Goal: Task Accomplishment & Management: Manage account settings

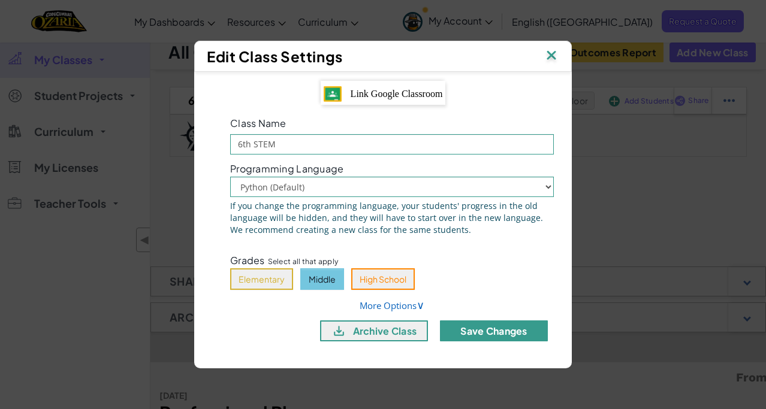
click at [473, 331] on button "Save Changes" at bounding box center [494, 331] width 108 height 21
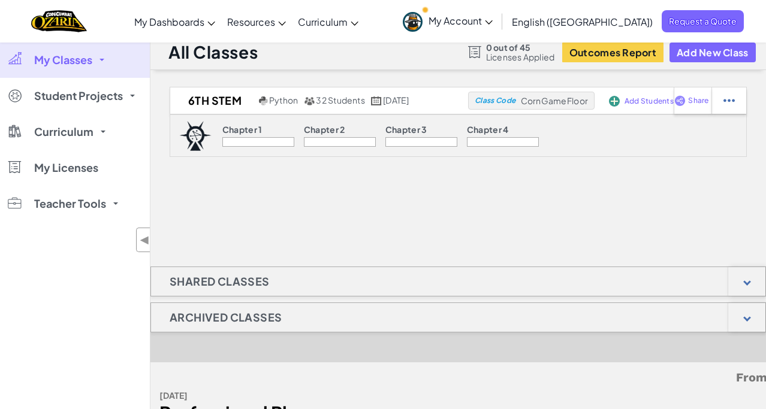
scroll to position [7, 0]
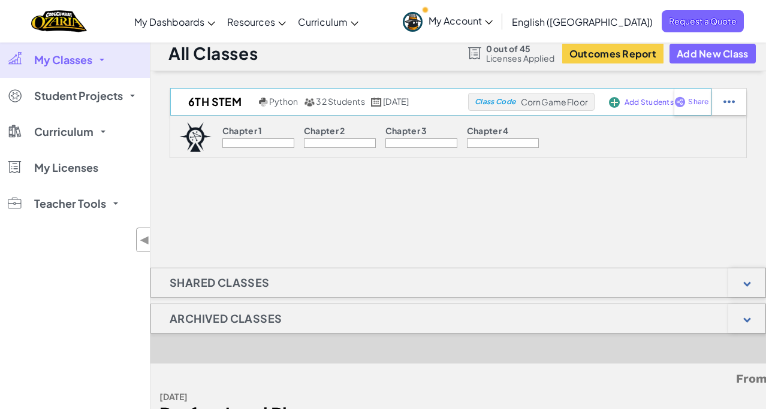
click at [653, 104] on span "Add Students" at bounding box center [648, 102] width 49 height 7
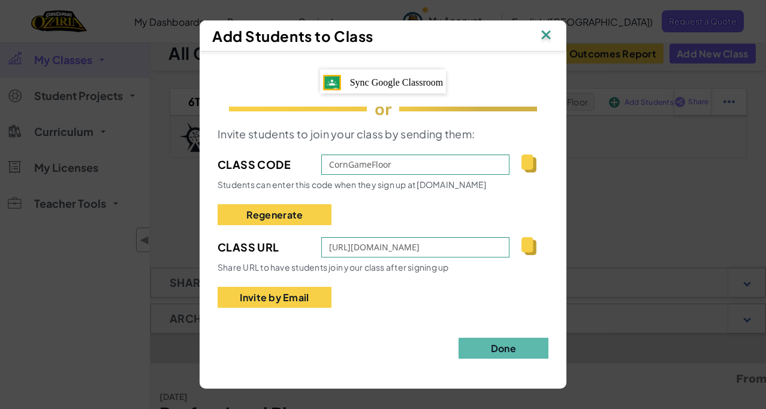
click at [547, 37] on img at bounding box center [546, 36] width 16 height 18
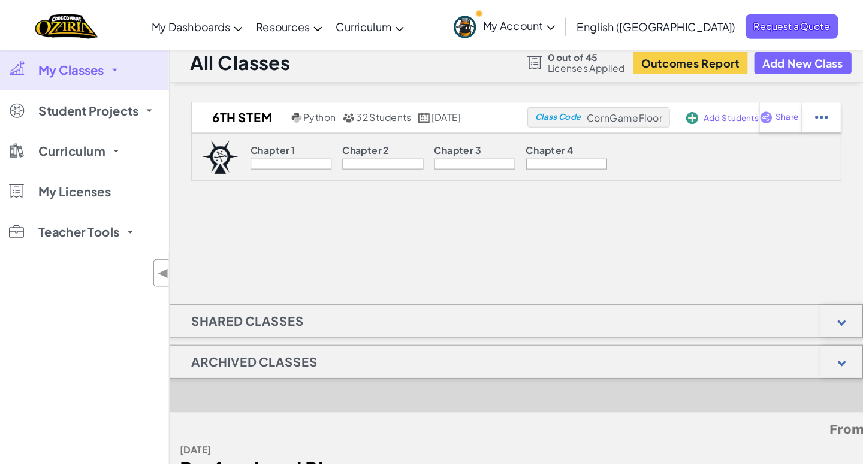
scroll to position [0, 0]
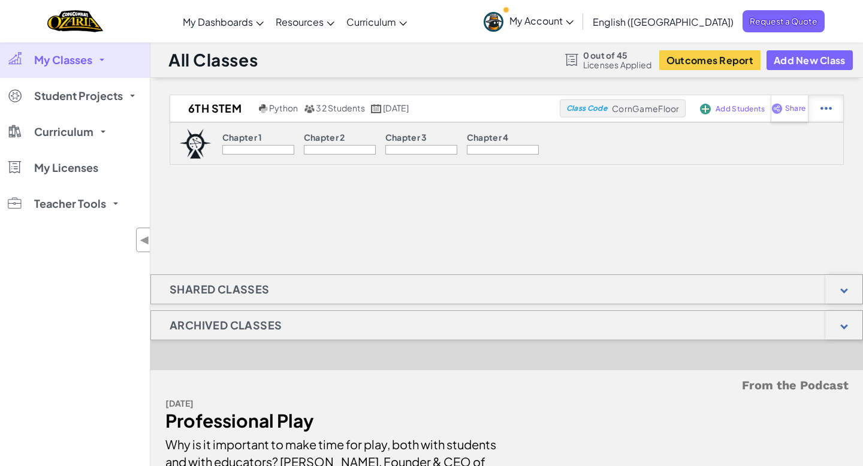
click at [765, 105] on div at bounding box center [825, 108] width 35 height 26
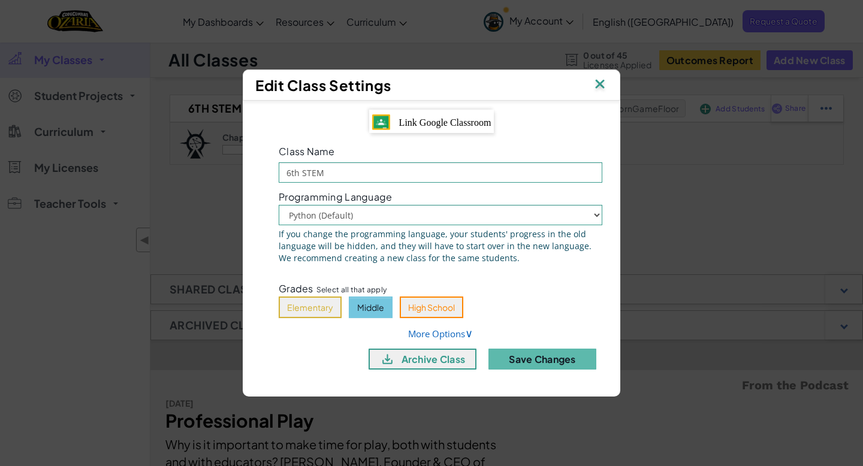
click at [601, 82] on img at bounding box center [600, 85] width 16 height 18
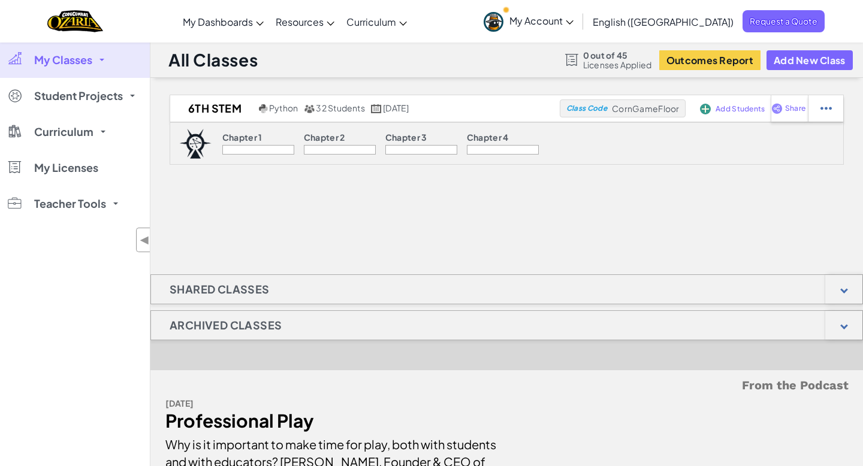
click at [87, 65] on span "My Classes" at bounding box center [63, 60] width 58 height 11
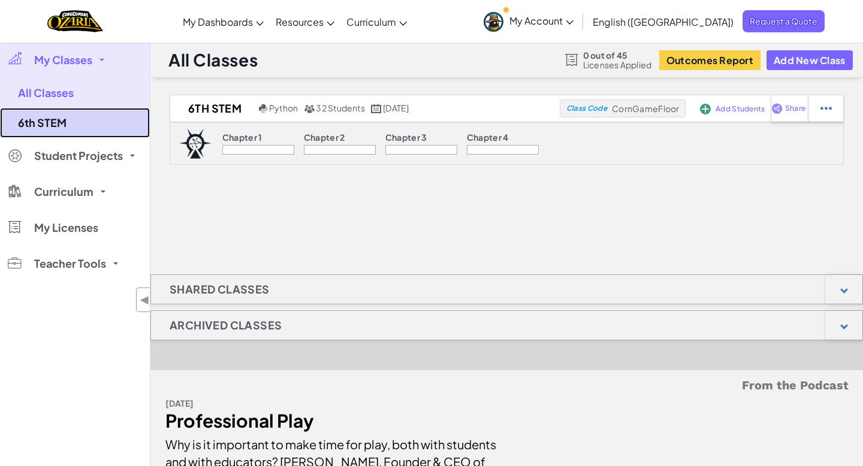
click at [83, 115] on link "6th STEM" at bounding box center [75, 123] width 150 height 30
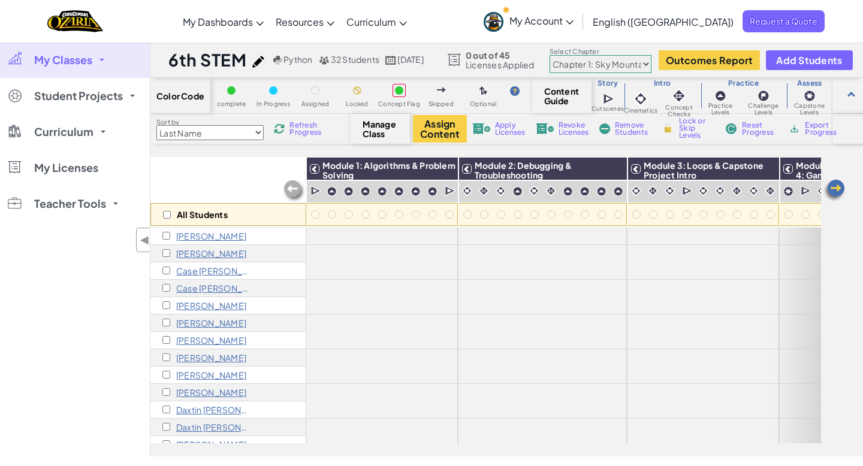
click at [630, 64] on select "Chapter 1: Sky Mountain Chapter 2: The Moon Dancers Chapter 3: The Phoenix Land…" at bounding box center [601, 64] width 102 height 18
click at [565, 55] on select "Chapter 1: Sky Mountain Chapter 2: The Moon Dancers Chapter 3: The Phoenix Land…" at bounding box center [601, 64] width 102 height 18
click at [165, 234] on input "checkbox" at bounding box center [166, 236] width 8 height 8
checkbox input "true"
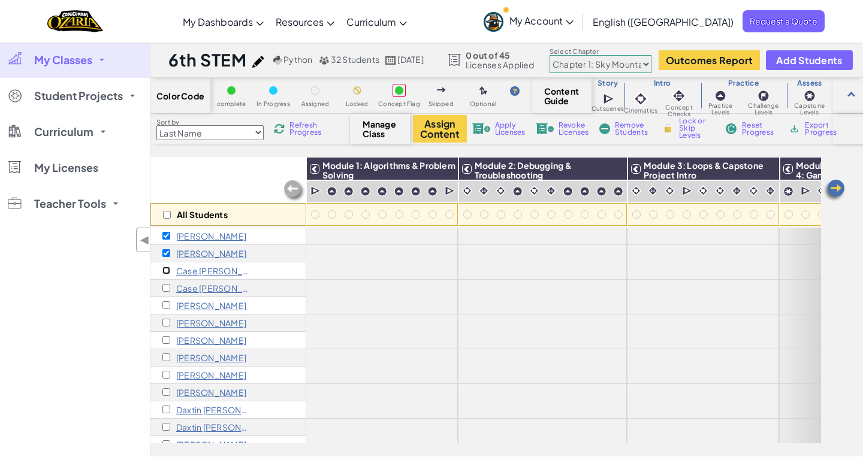
click at [167, 270] on input "checkbox" at bounding box center [166, 271] width 8 height 8
checkbox input "true"
click at [167, 270] on input "checkbox" at bounding box center [166, 271] width 8 height 8
checkbox input "false"
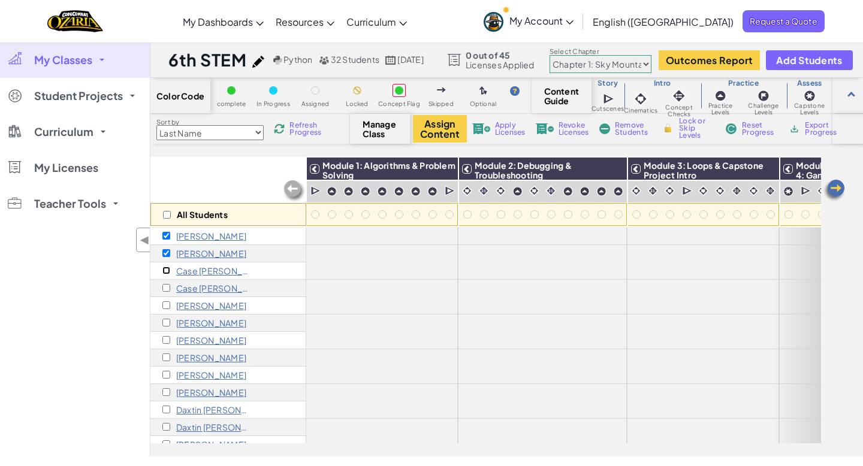
checkbox input "false"
click at [166, 255] on input "checkbox" at bounding box center [166, 253] width 8 height 8
checkbox input "false"
click at [165, 237] on input "checkbox" at bounding box center [166, 236] width 8 height 8
checkbox input "true"
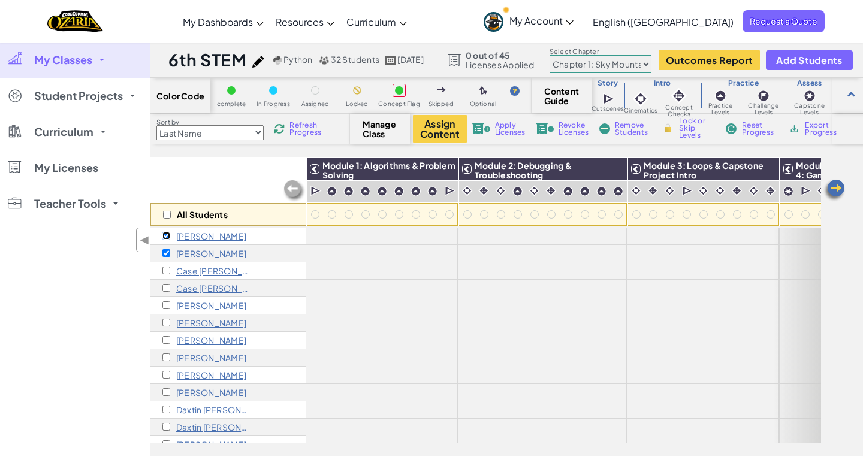
checkbox input "true"
click at [165, 237] on input "checkbox" at bounding box center [166, 236] width 8 height 8
checkbox input "false"
click at [161, 310] on div "[PERSON_NAME]" at bounding box center [228, 305] width 156 height 17
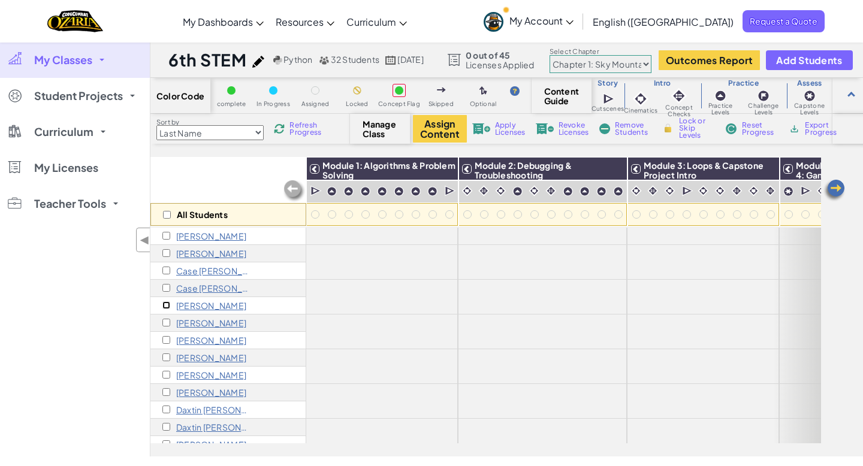
click at [167, 304] on input "checkbox" at bounding box center [166, 305] width 8 height 8
checkbox input "true"
click at [167, 211] on input "checkbox" at bounding box center [167, 215] width 8 height 8
checkbox input "true"
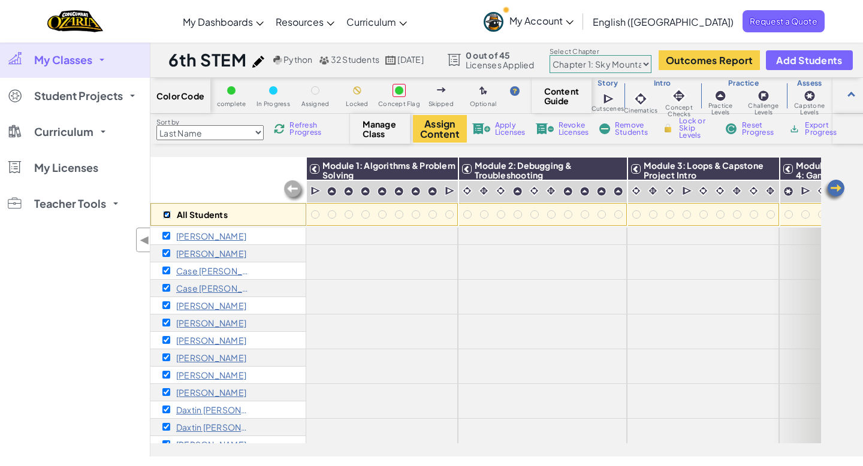
checkbox input "true"
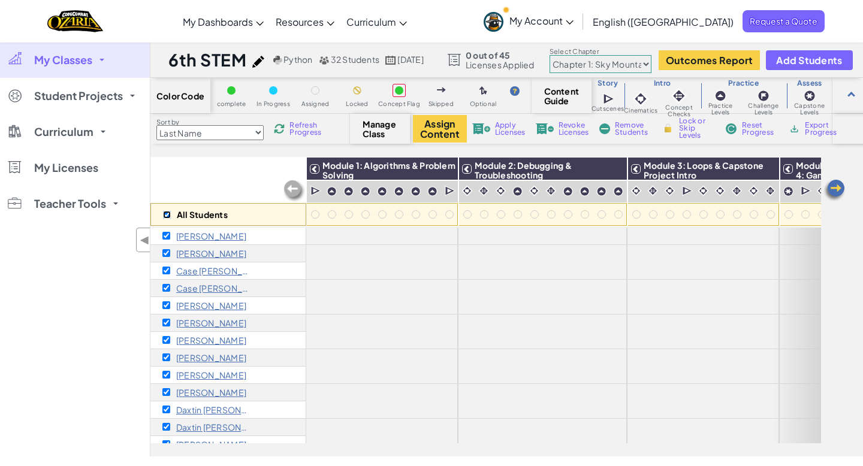
checkbox input "true"
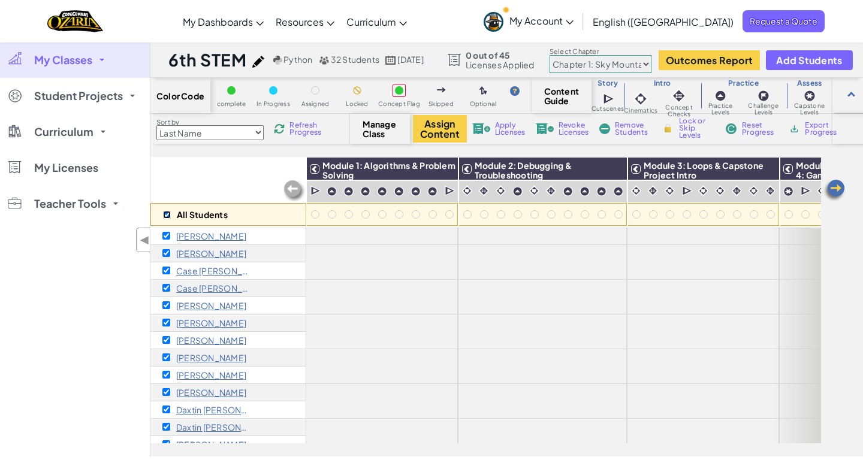
checkbox input "true"
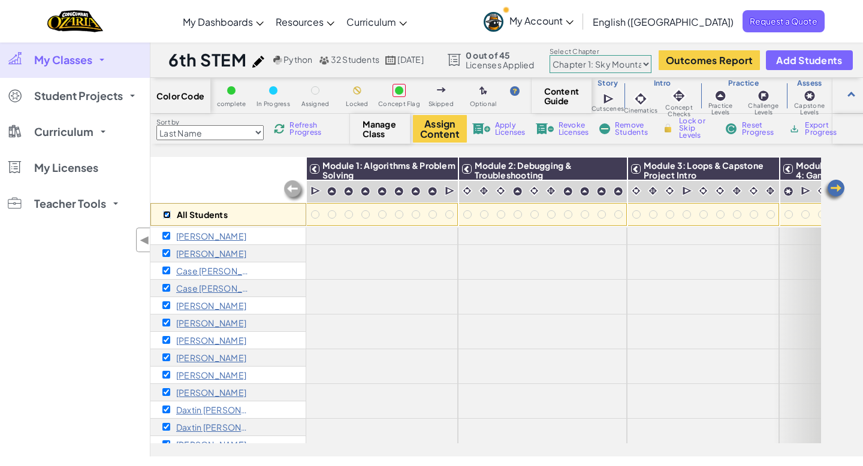
checkbox input "true"
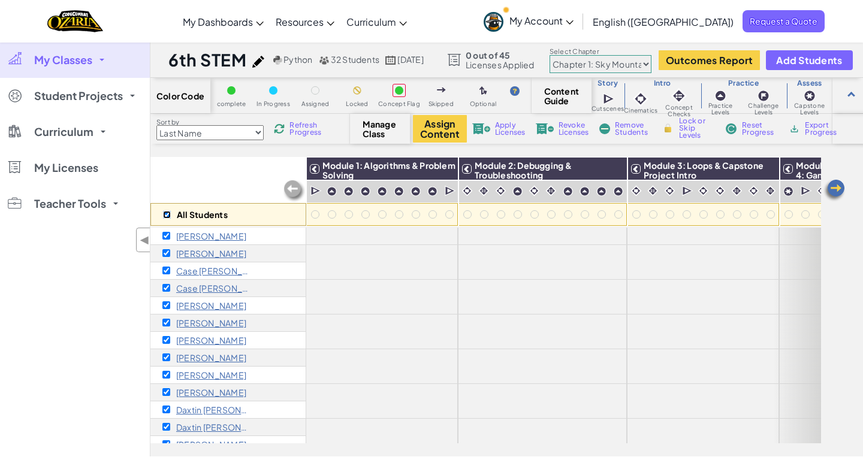
checkbox input "true"
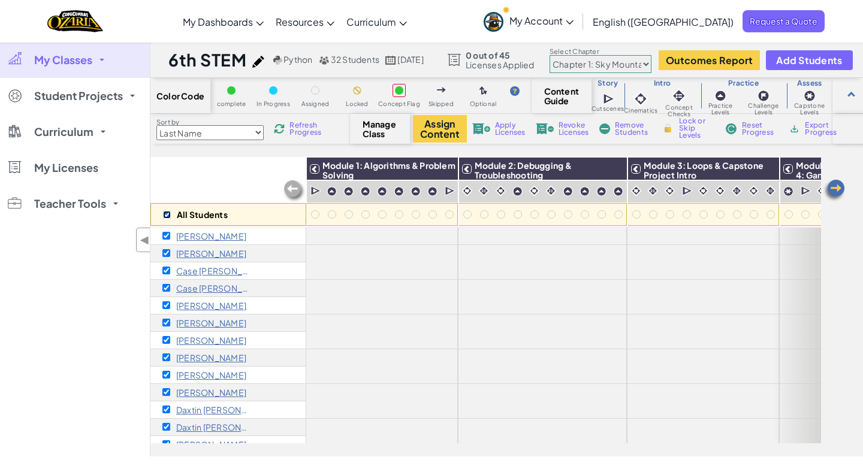
checkbox input "true"
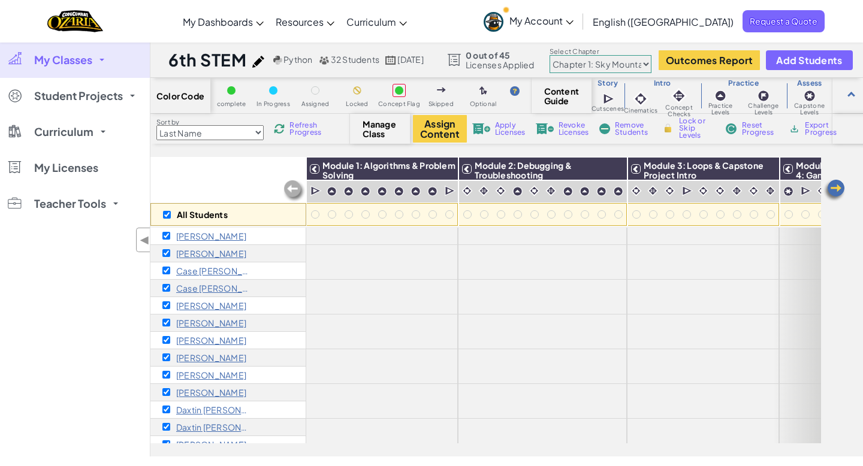
click at [618, 135] on span "Remove Students" at bounding box center [633, 129] width 36 height 14
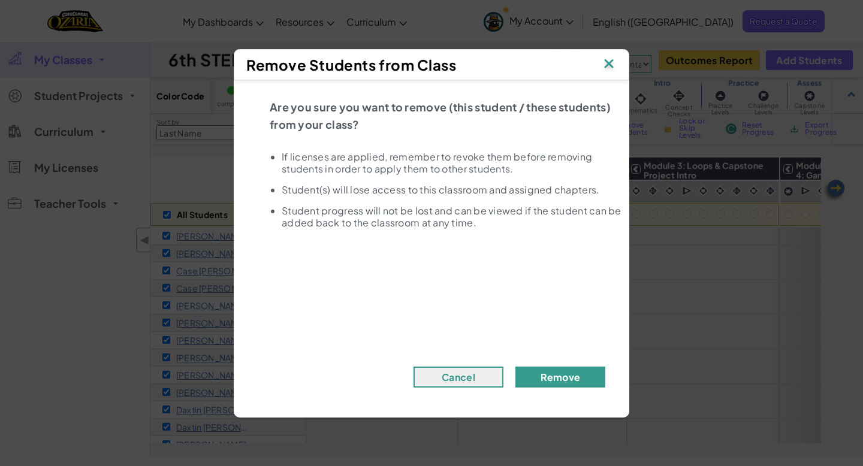
click at [538, 379] on button "Remove" at bounding box center [560, 377] width 90 height 21
click at [538, 373] on button "Remove" at bounding box center [560, 377] width 90 height 21
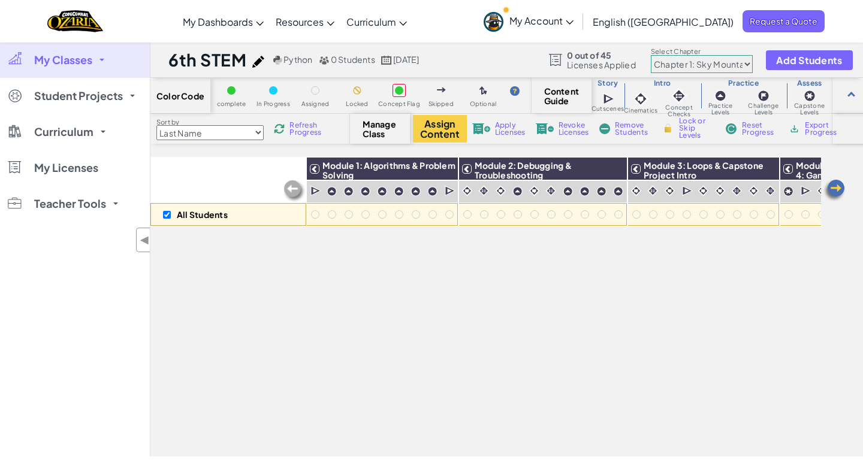
click at [89, 60] on span "My Classes" at bounding box center [63, 60] width 58 height 11
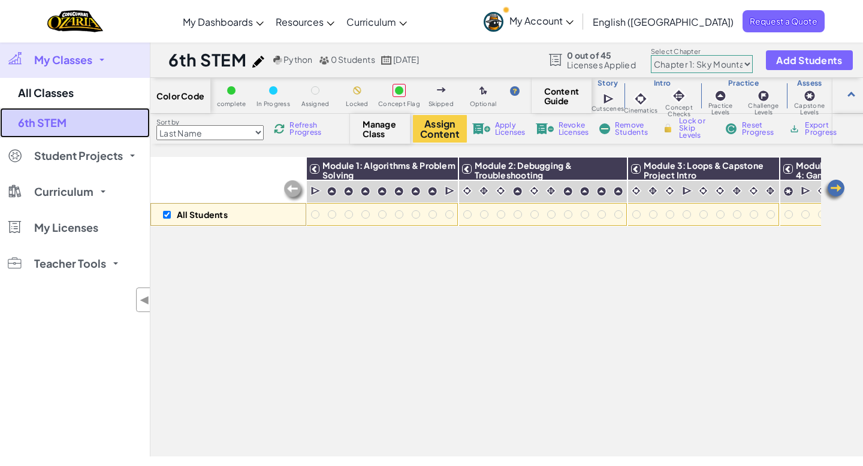
click at [81, 119] on link "6th STEM" at bounding box center [75, 123] width 150 height 30
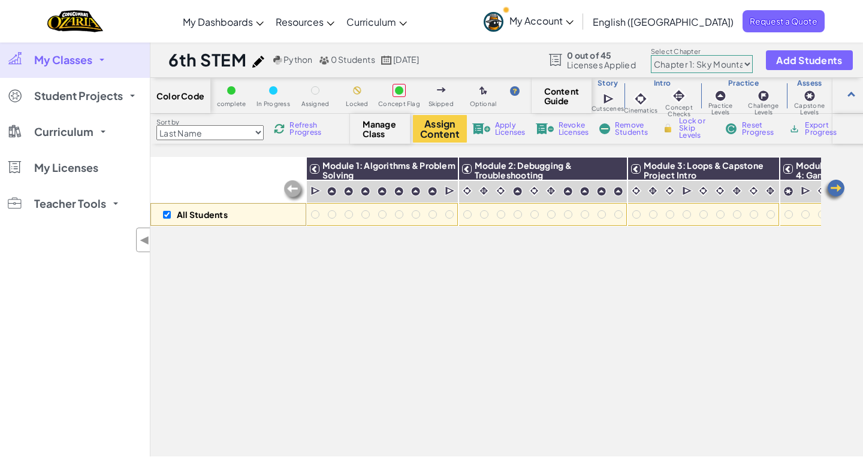
click at [379, 125] on span "Manage Class" at bounding box center [380, 128] width 35 height 19
click at [765, 55] on span "Add Students" at bounding box center [809, 60] width 66 height 10
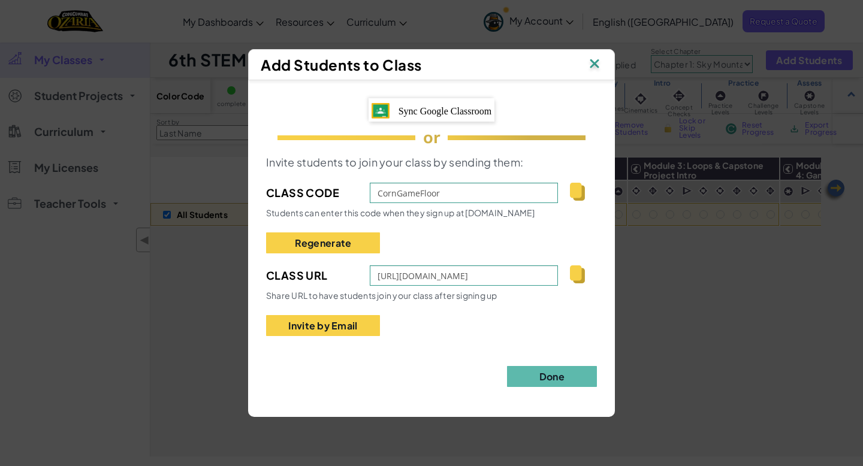
click at [399, 111] on span "Sync Google Classroom" at bounding box center [445, 111] width 93 height 10
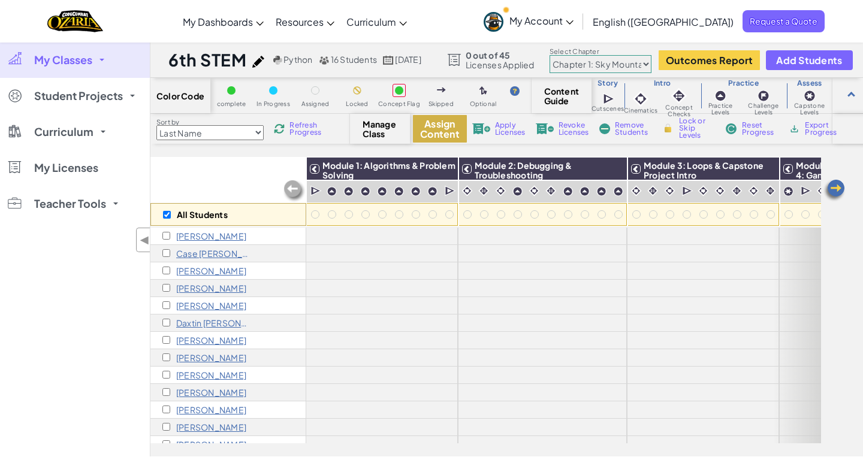
click at [430, 132] on button "Assign Content" at bounding box center [440, 129] width 54 height 28
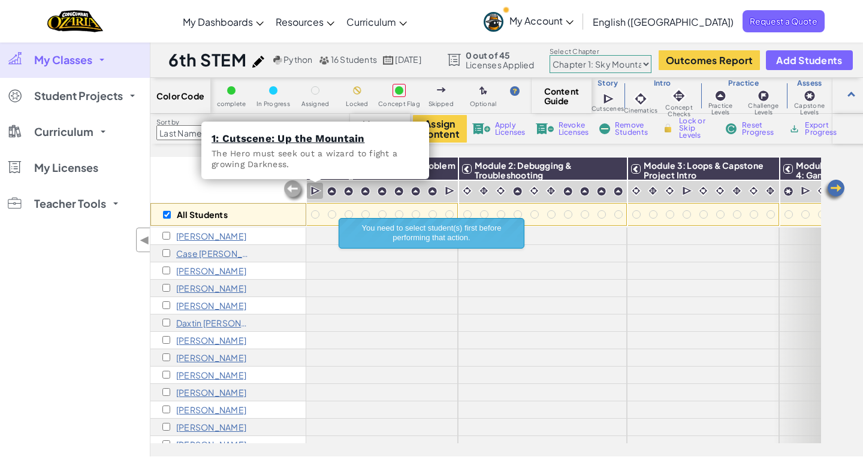
click at [312, 189] on img at bounding box center [315, 191] width 11 height 12
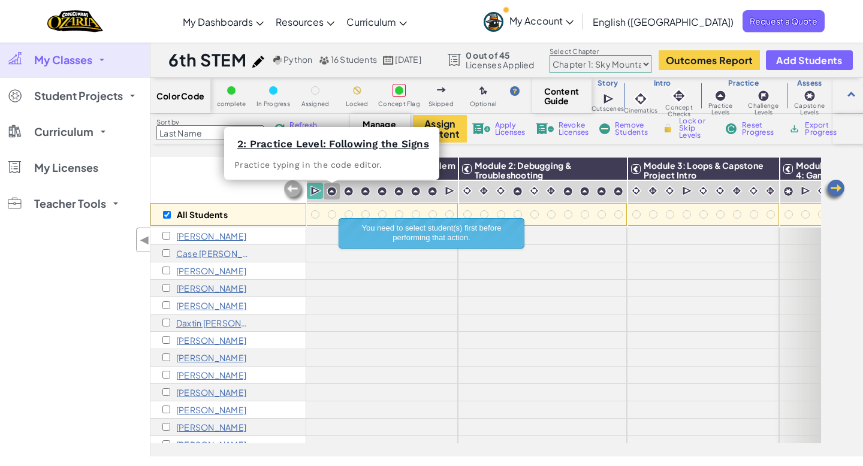
click at [329, 190] on img at bounding box center [332, 191] width 10 height 10
click at [349, 190] on img at bounding box center [348, 191] width 10 height 10
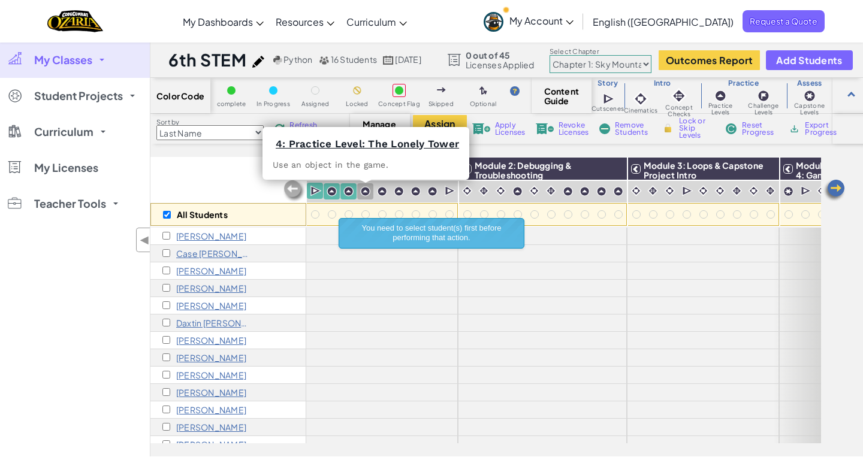
click at [360, 190] on img at bounding box center [365, 191] width 10 height 10
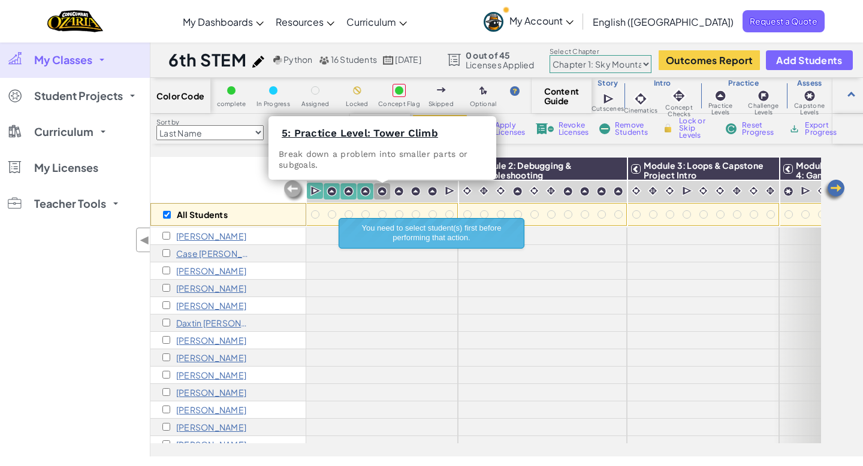
click at [387, 192] on img at bounding box center [382, 191] width 10 height 10
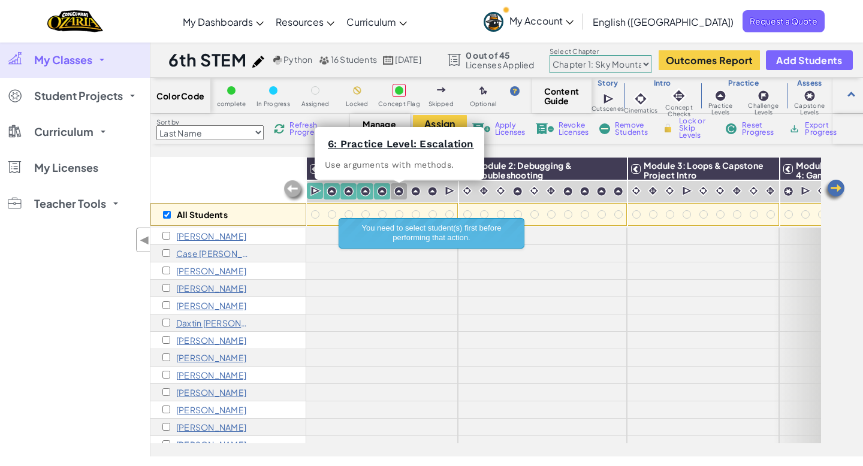
click at [403, 192] on img at bounding box center [399, 191] width 10 height 10
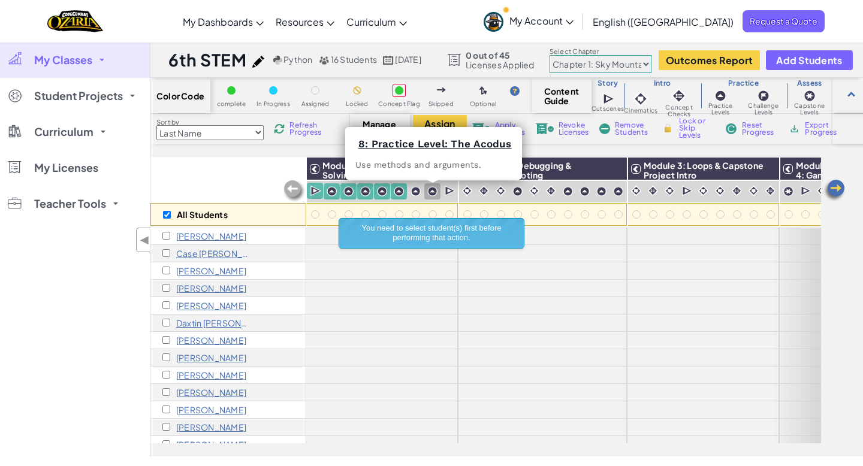
click at [425, 188] on div at bounding box center [432, 191] width 16 height 16
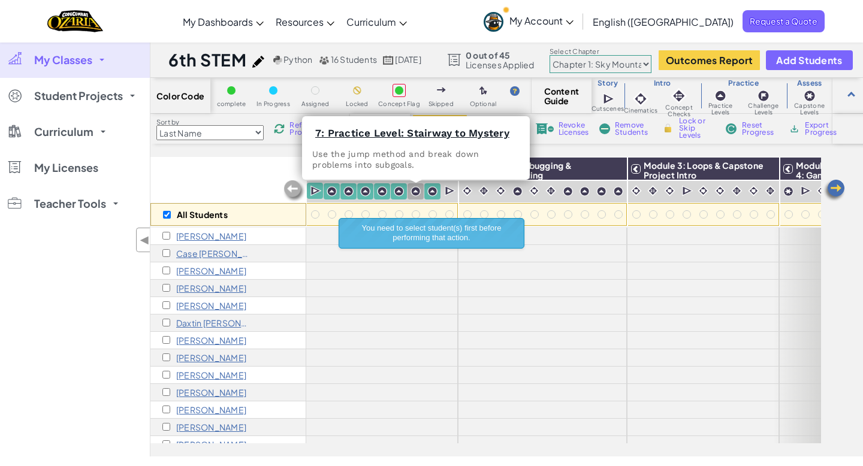
click at [411, 191] on img at bounding box center [416, 191] width 10 height 10
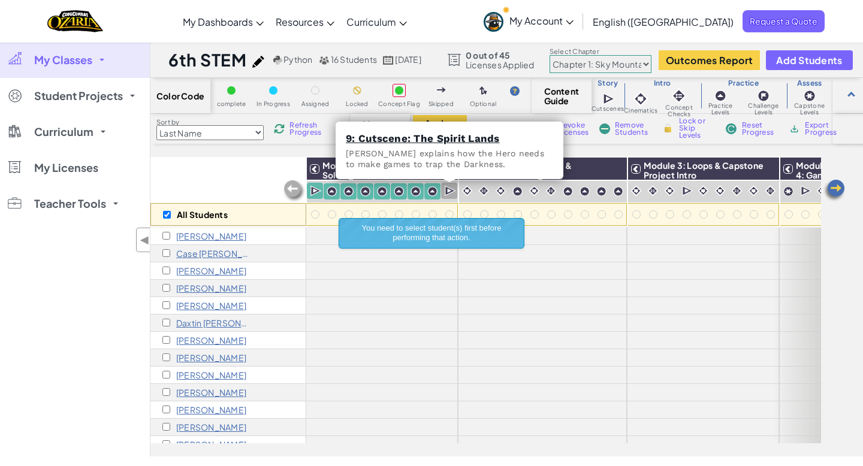
click at [449, 191] on img at bounding box center [450, 191] width 11 height 12
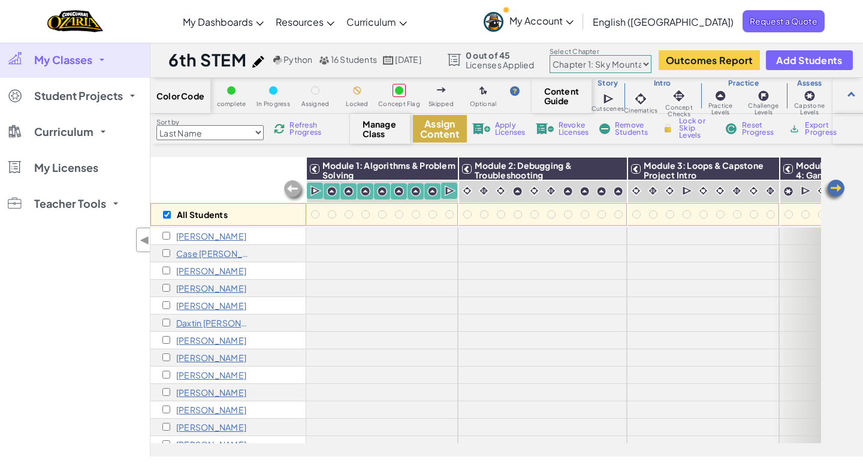
click at [430, 127] on button "Assign Content" at bounding box center [440, 129] width 54 height 28
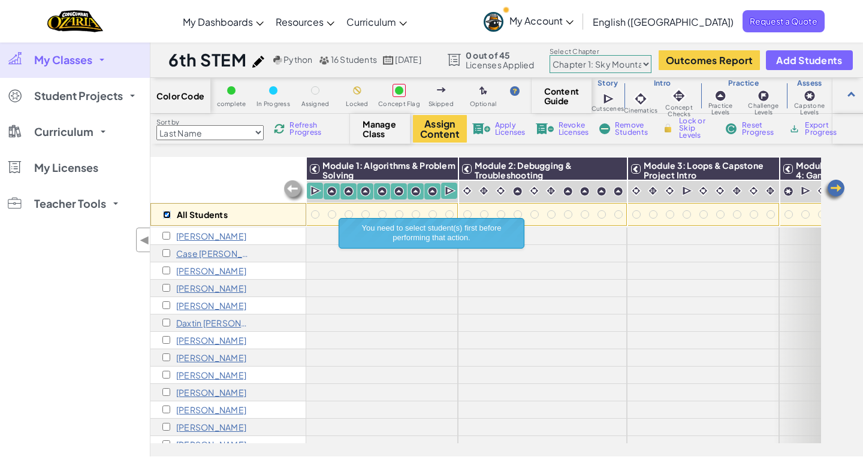
click at [168, 215] on input "checkbox" at bounding box center [167, 215] width 8 height 8
checkbox input "true"
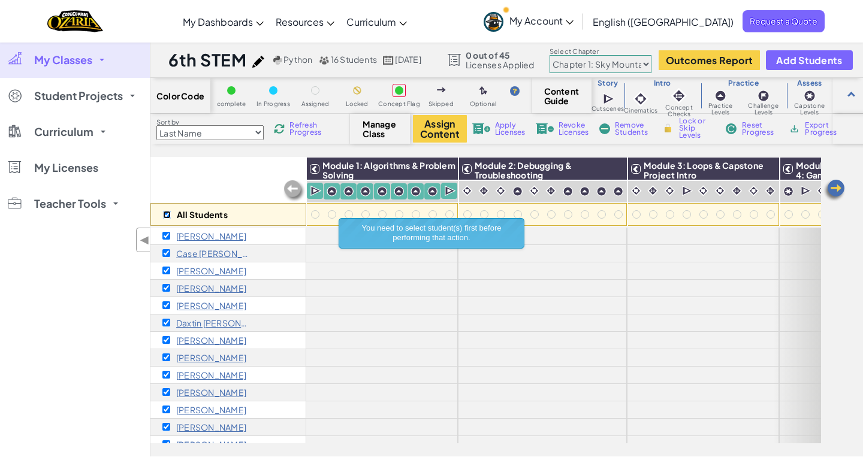
checkbox input "true"
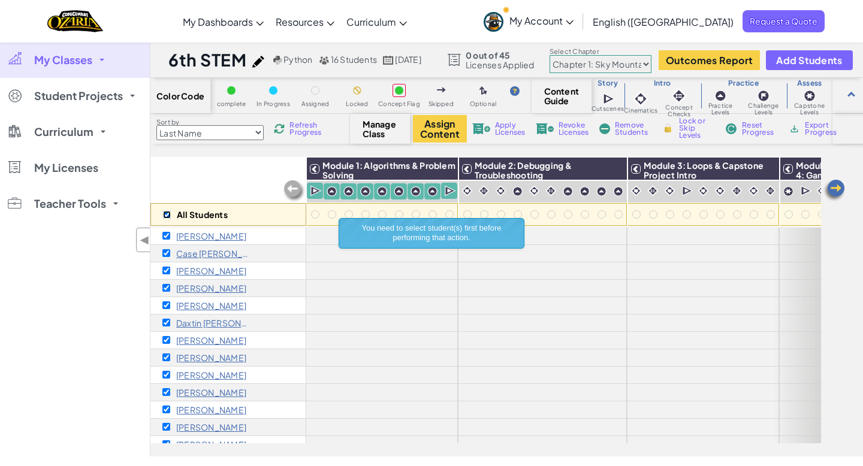
checkbox input "true"
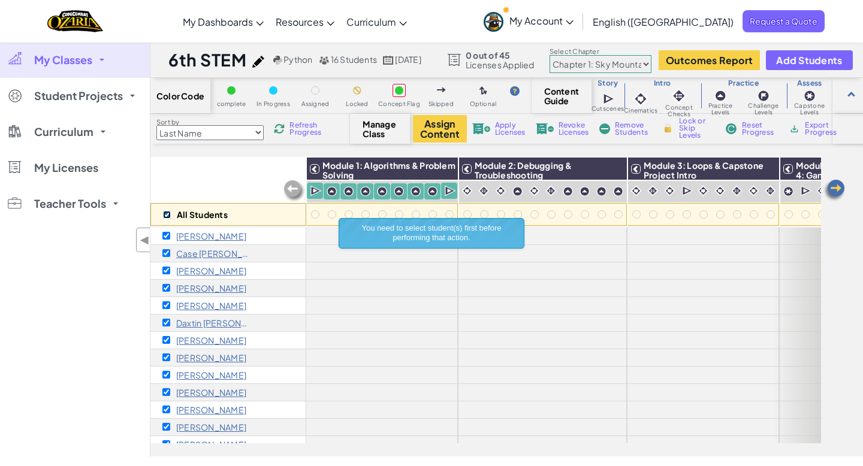
checkbox input "true"
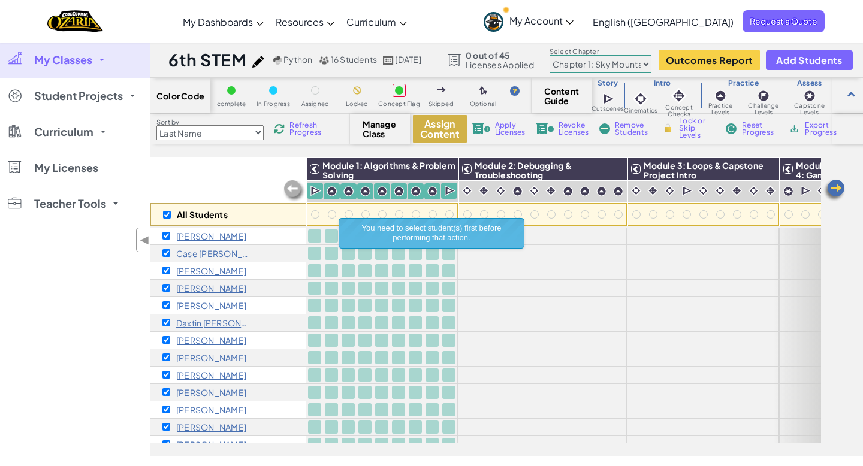
click at [446, 131] on button "Assign Content" at bounding box center [440, 129] width 54 height 28
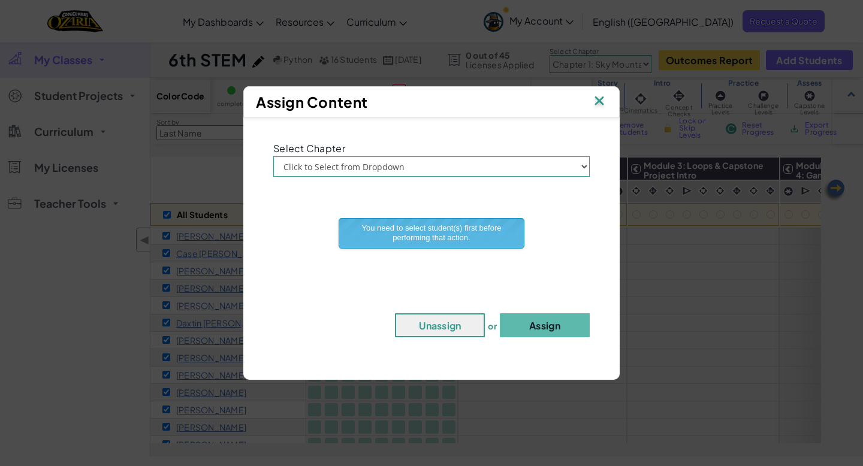
click at [437, 177] on div "Select Chapter Click to Select from Dropdown Chapter 1: [GEOGRAPHIC_DATA] Chapt…" at bounding box center [431, 242] width 364 height 239
click at [436, 171] on select "Click to Select from Dropdown Chapter 1: [GEOGRAPHIC_DATA] Chapter 2: The Moon …" at bounding box center [431, 166] width 316 height 20
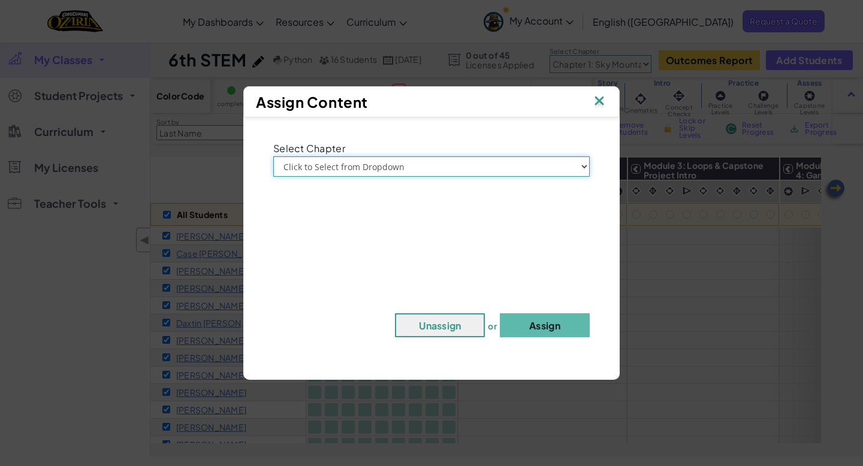
select select "Chapter 1: Sky Mountain"
click at [273, 156] on select "Click to Select from Dropdown Chapter 1: [GEOGRAPHIC_DATA] Chapter 2: The Moon …" at bounding box center [431, 166] width 316 height 20
click at [548, 322] on button "Assign" at bounding box center [545, 325] width 90 height 24
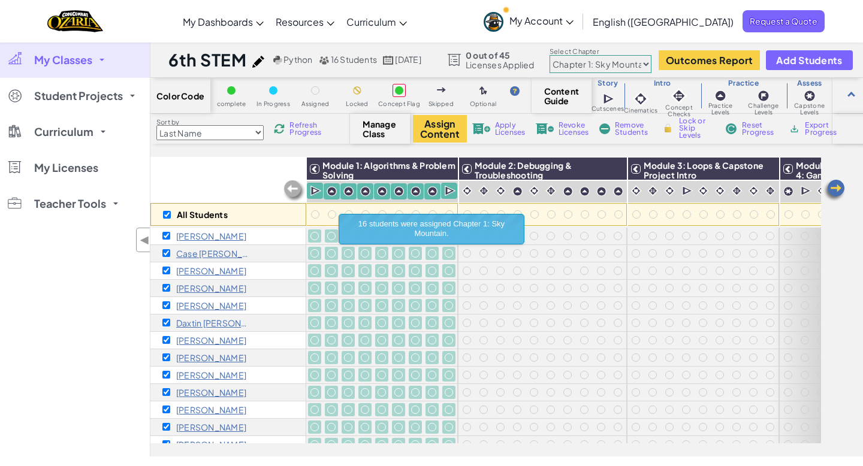
click at [274, 185] on div "All Students" at bounding box center [228, 192] width 156 height 70
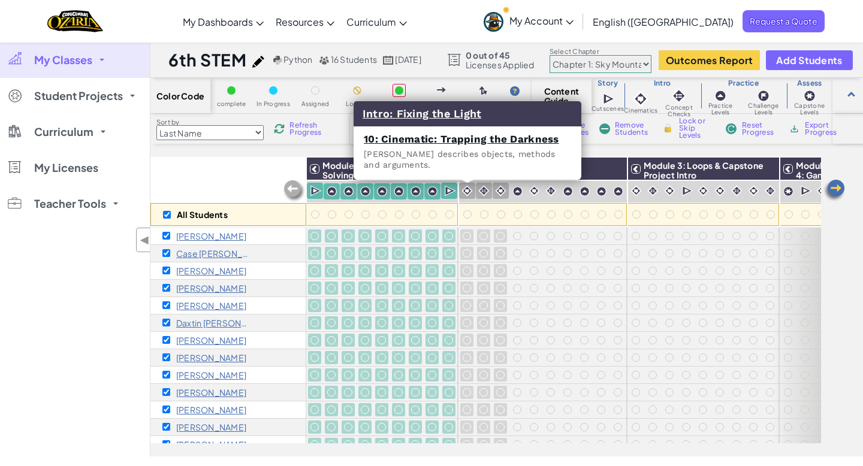
click at [460, 194] on div at bounding box center [467, 191] width 16 height 16
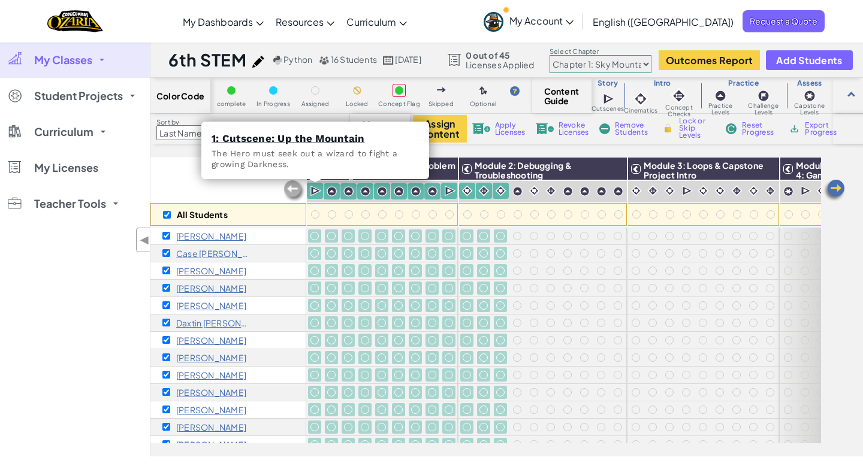
click at [308, 194] on div at bounding box center [315, 191] width 16 height 17
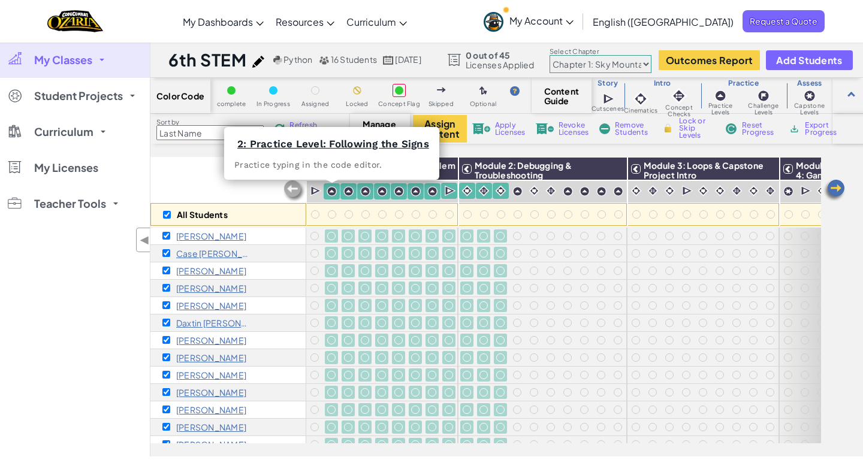
click at [324, 193] on div at bounding box center [332, 191] width 16 height 16
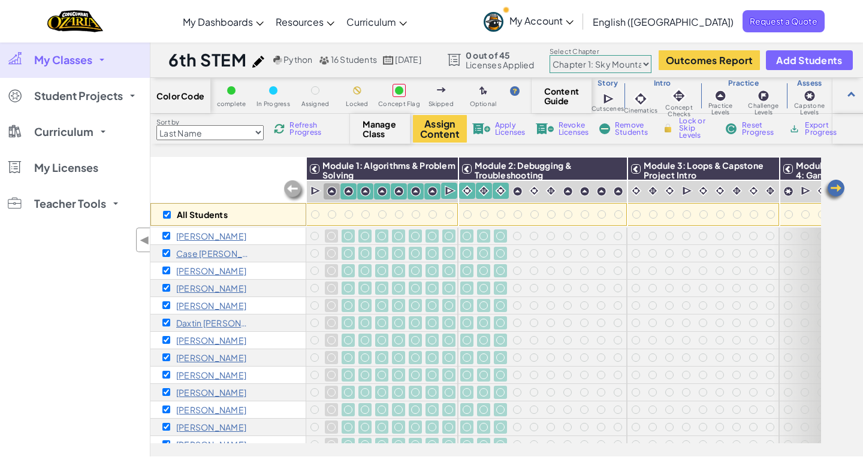
click at [339, 193] on div at bounding box center [332, 191] width 16 height 16
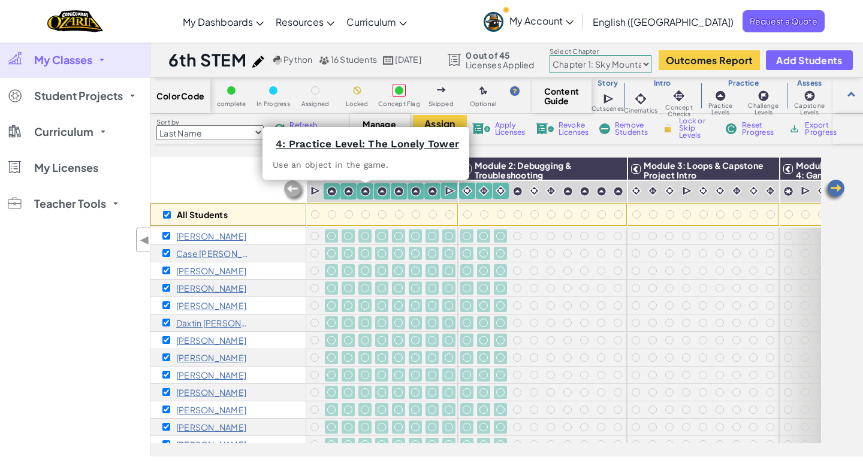
click at [360, 194] on img at bounding box center [365, 191] width 10 height 10
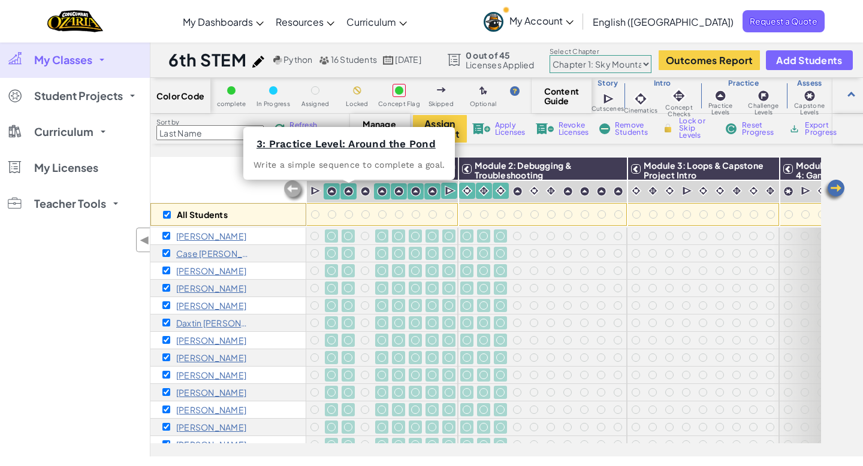
click at [346, 194] on img at bounding box center [348, 191] width 10 height 10
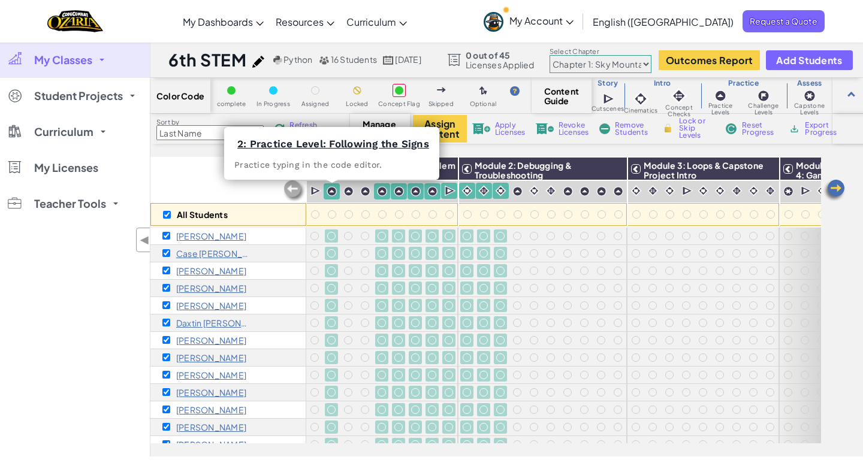
click at [334, 194] on img at bounding box center [332, 191] width 10 height 10
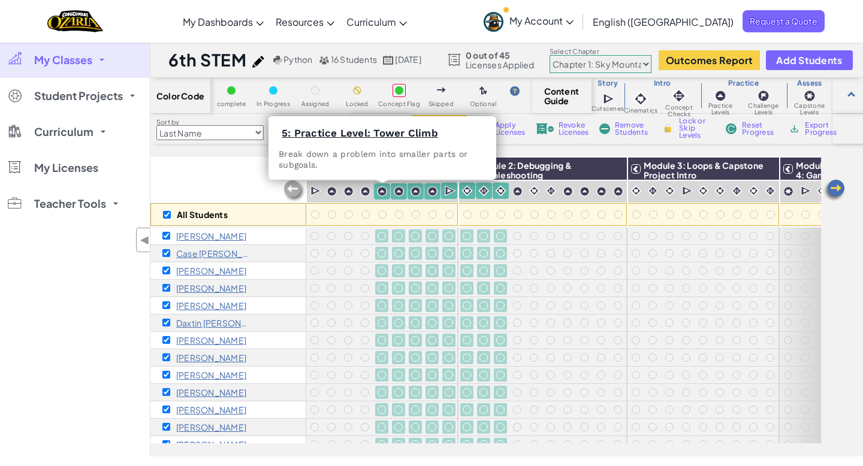
click at [382, 192] on img at bounding box center [382, 191] width 10 height 10
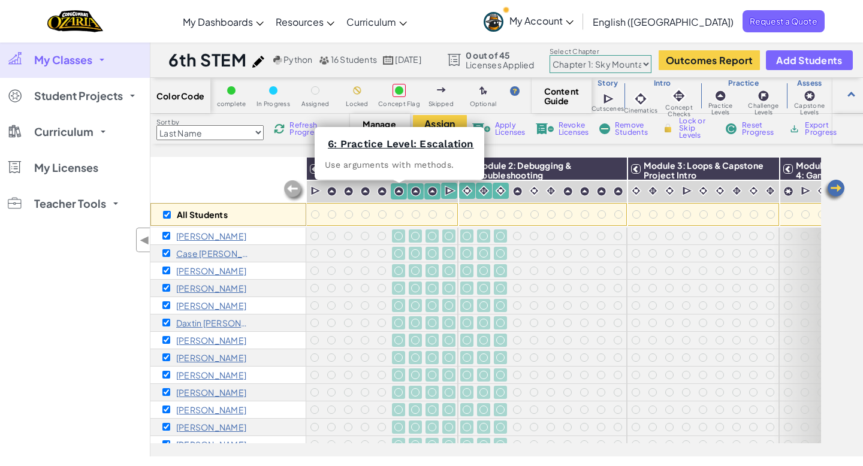
click at [396, 192] on img at bounding box center [399, 191] width 10 height 10
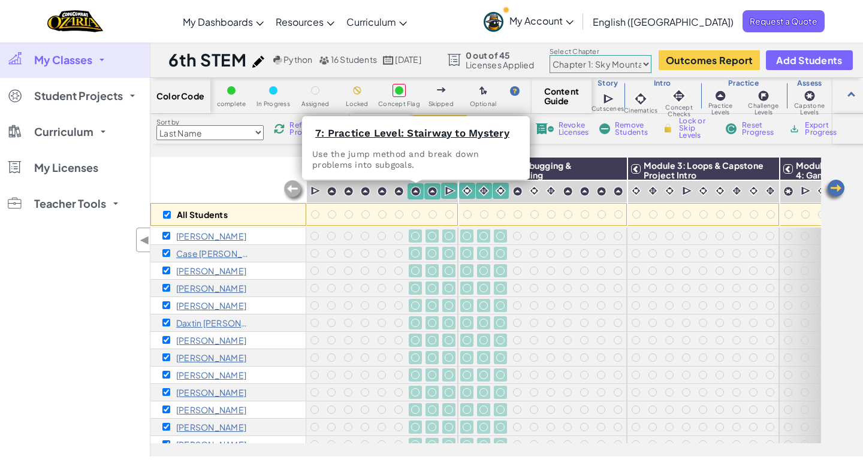
click at [411, 194] on img at bounding box center [416, 191] width 10 height 10
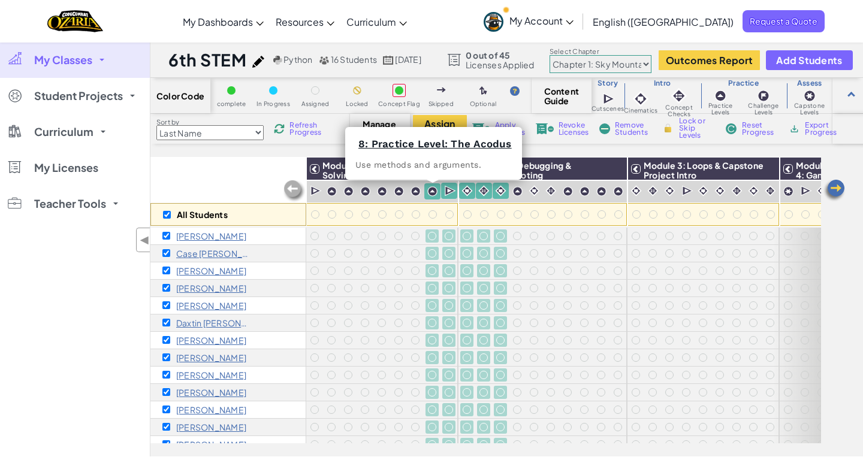
click at [429, 194] on img at bounding box center [432, 191] width 10 height 10
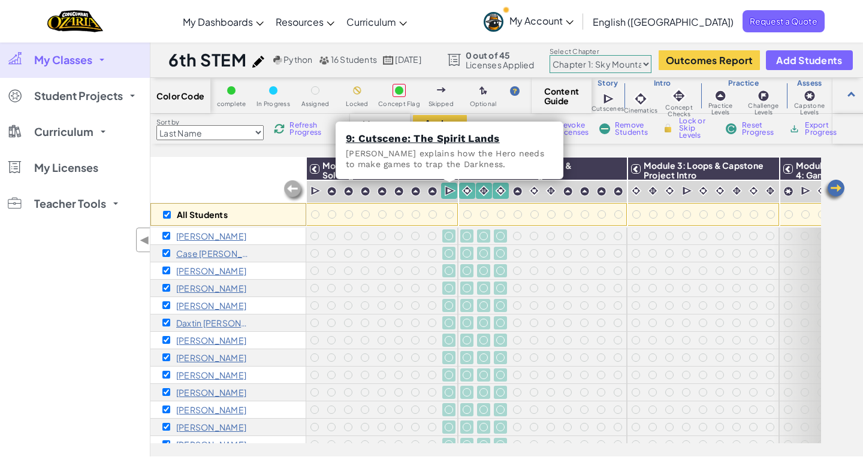
click at [447, 193] on img at bounding box center [450, 191] width 11 height 12
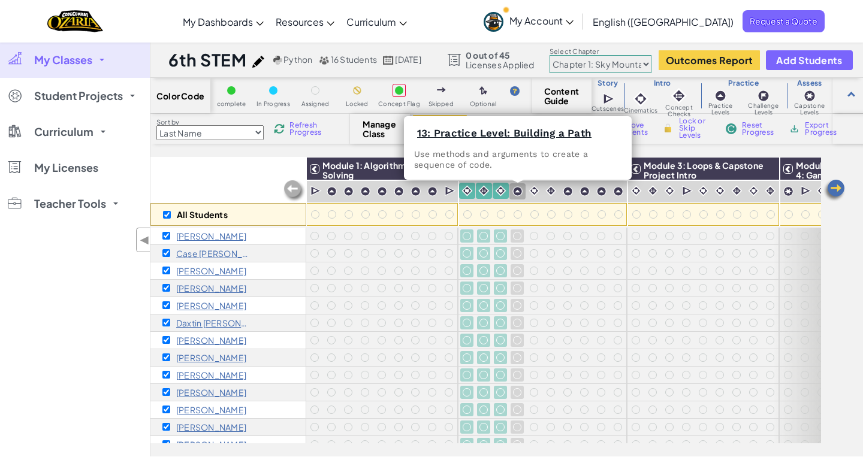
click at [516, 187] on img at bounding box center [517, 191] width 10 height 10
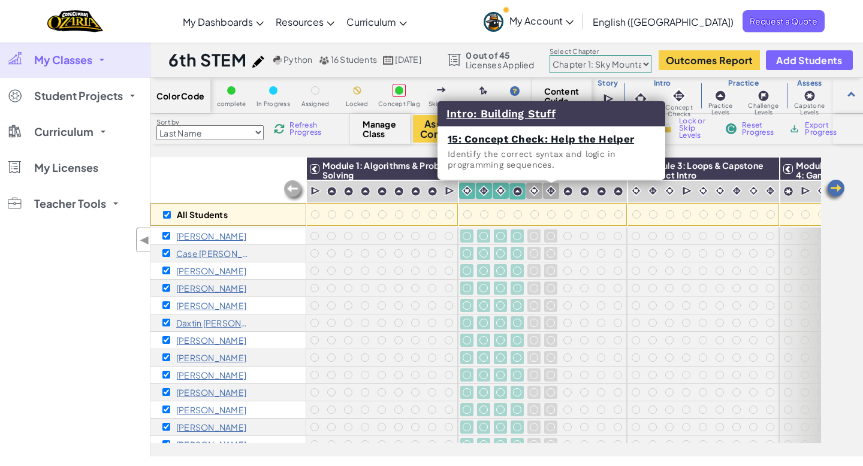
click at [543, 193] on div at bounding box center [551, 191] width 16 height 16
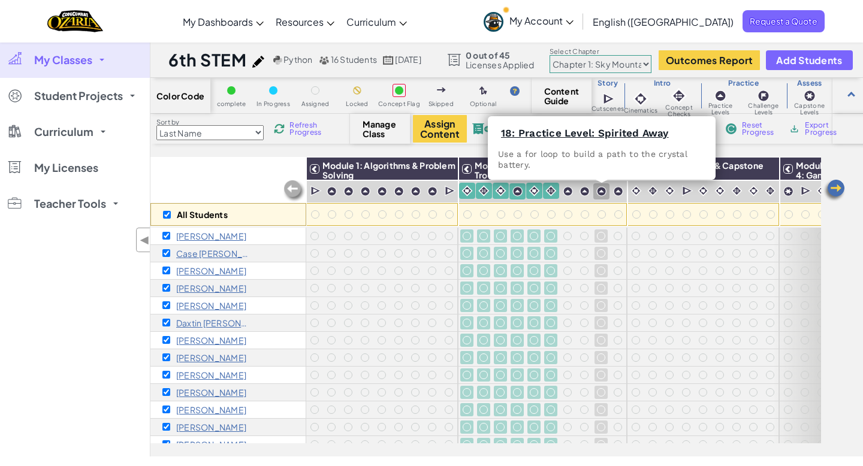
click at [609, 188] on div at bounding box center [601, 191] width 16 height 16
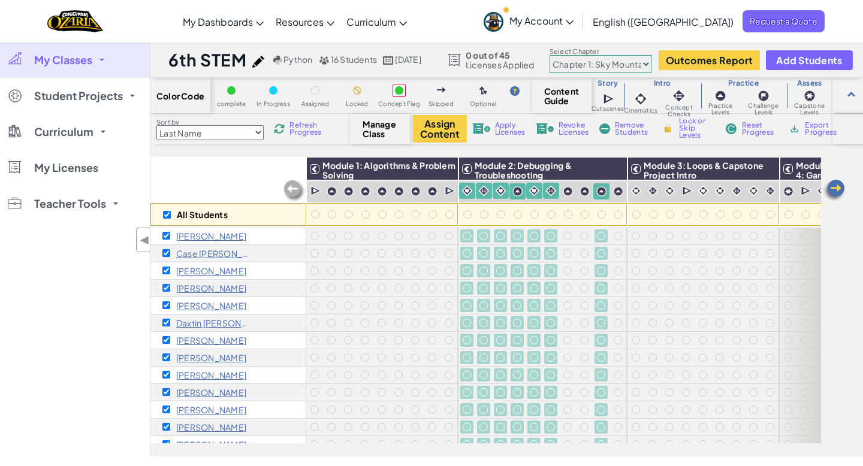
click at [582, 191] on img at bounding box center [584, 191] width 10 height 10
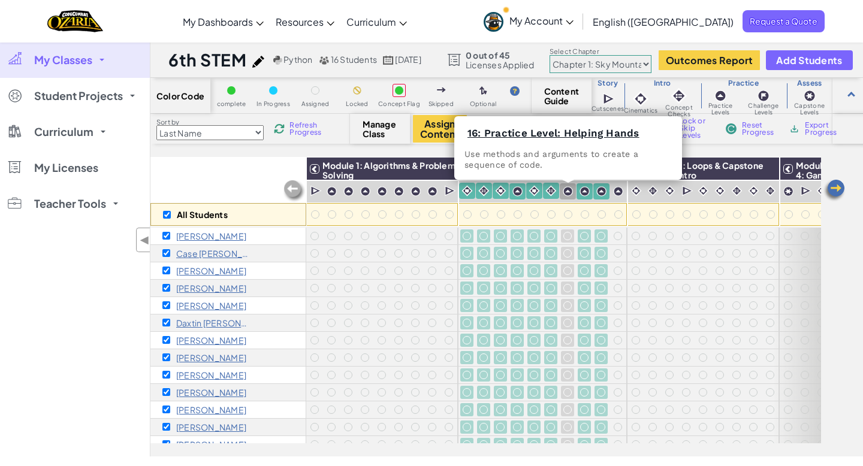
click at [571, 191] on img at bounding box center [568, 191] width 10 height 10
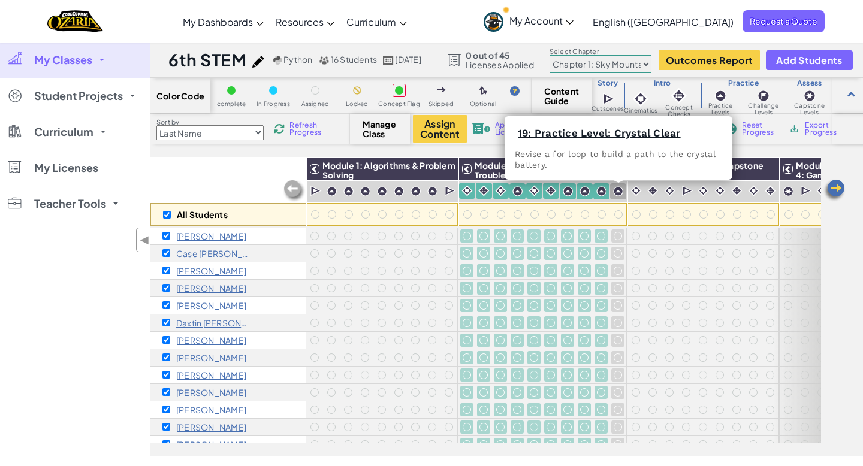
click at [623, 192] on div at bounding box center [617, 191] width 11 height 11
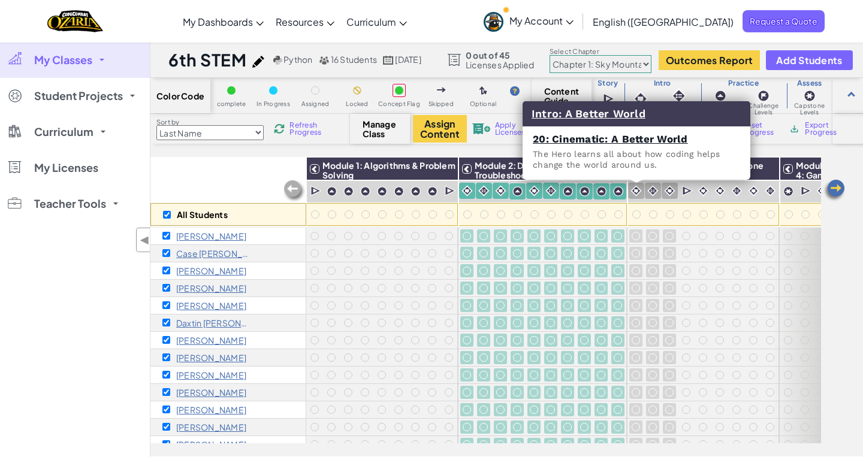
click at [634, 192] on img at bounding box center [635, 190] width 11 height 11
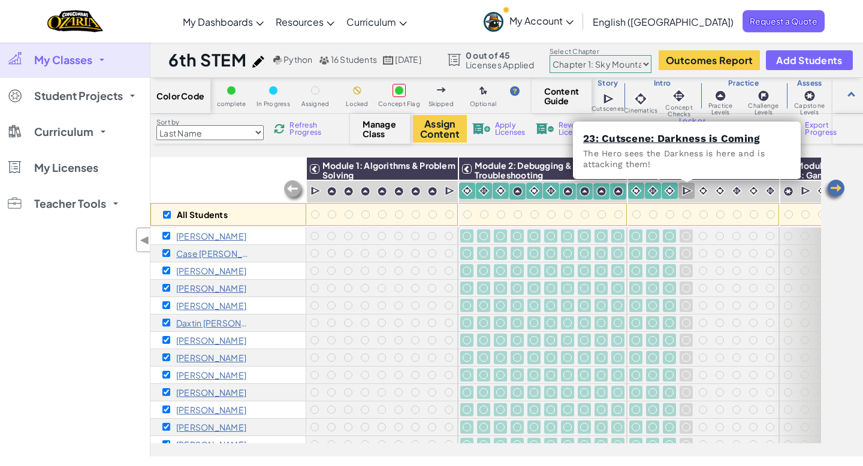
click at [680, 197] on div at bounding box center [686, 191] width 16 height 17
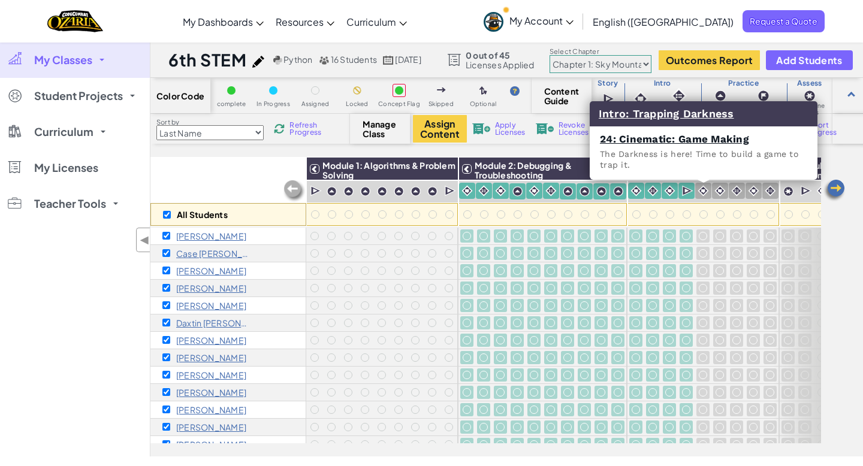
click at [708, 189] on img at bounding box center [703, 190] width 11 height 11
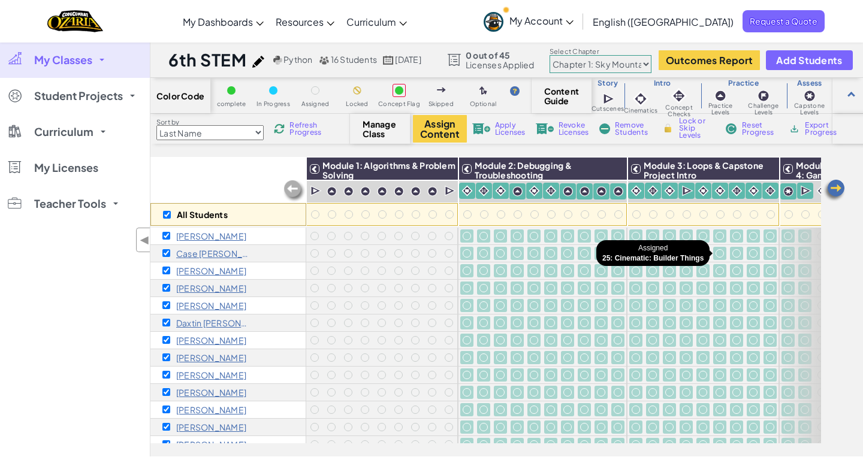
scroll to position [0, 10]
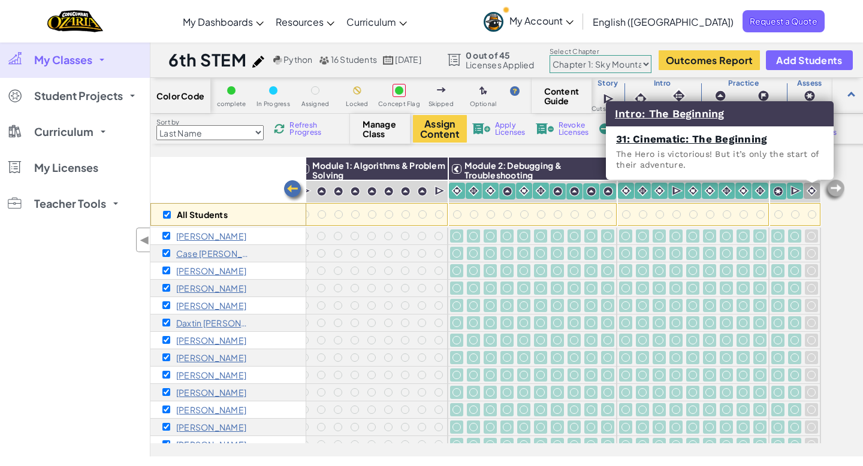
click at [765, 192] on img at bounding box center [811, 190] width 11 height 11
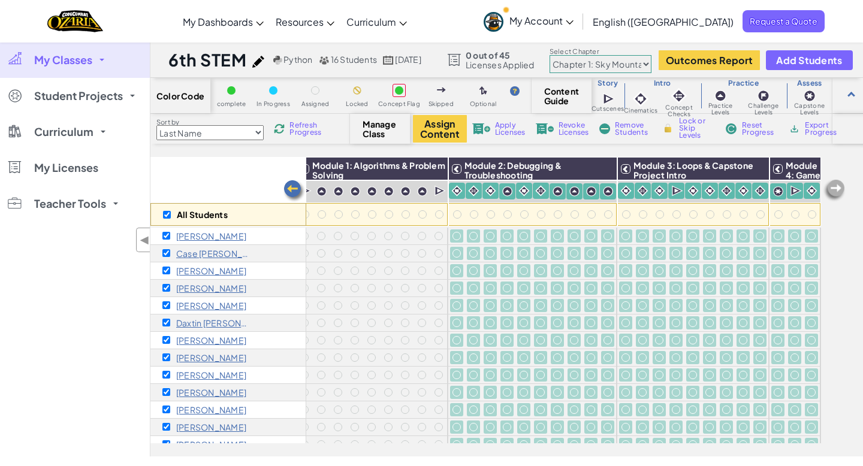
click at [765, 191] on img at bounding box center [834, 191] width 24 height 24
click at [765, 188] on img at bounding box center [834, 191] width 24 height 24
click at [689, 126] on span "Lock or Skip Levels" at bounding box center [696, 128] width 35 height 22
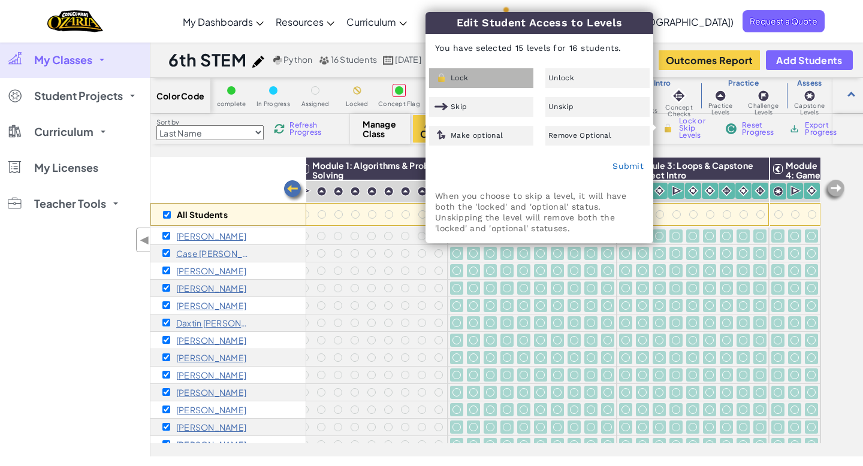
click at [509, 77] on div "Lock" at bounding box center [481, 78] width 104 height 20
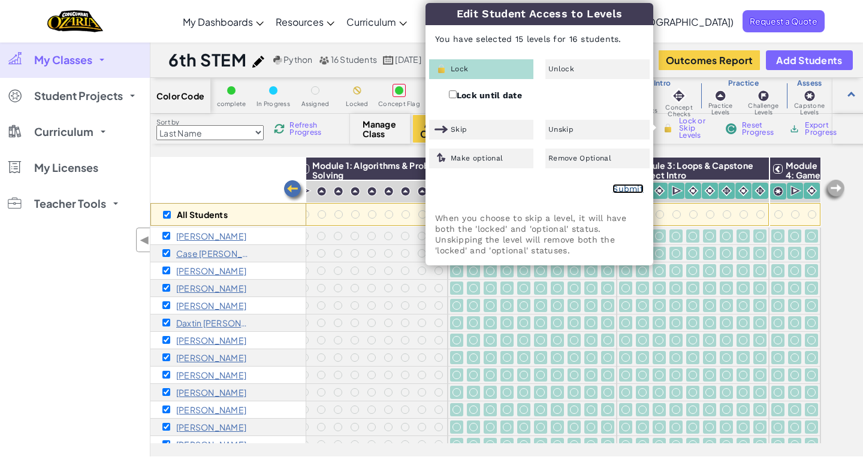
click at [624, 187] on link "Submit" at bounding box center [627, 189] width 31 height 10
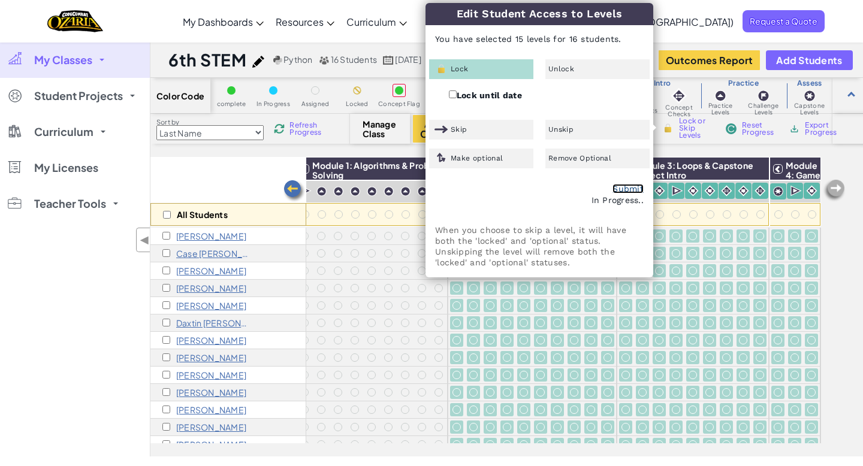
checkbox input "false"
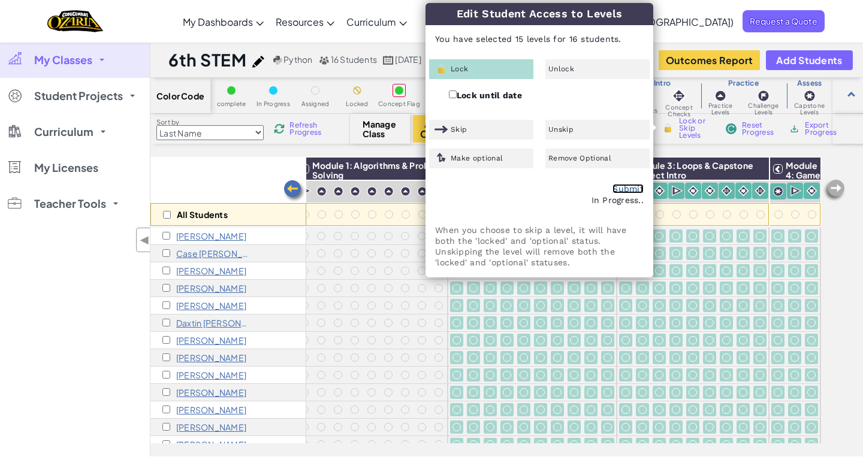
checkbox input "false"
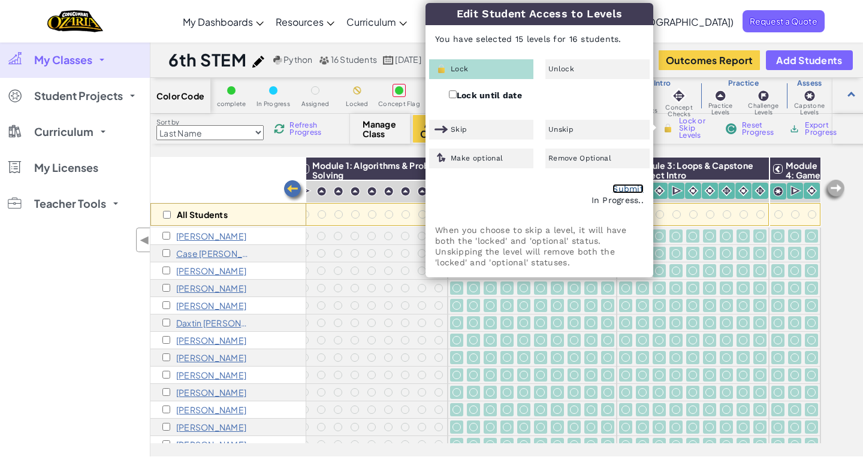
checkbox input "false"
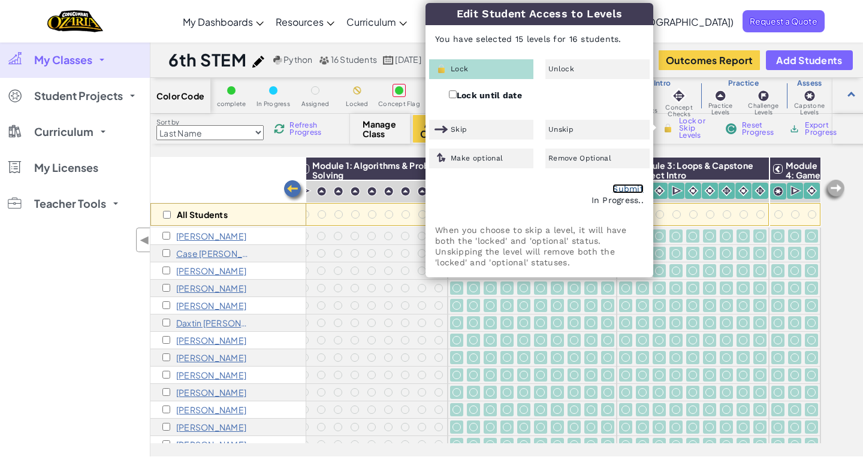
checkbox input "false"
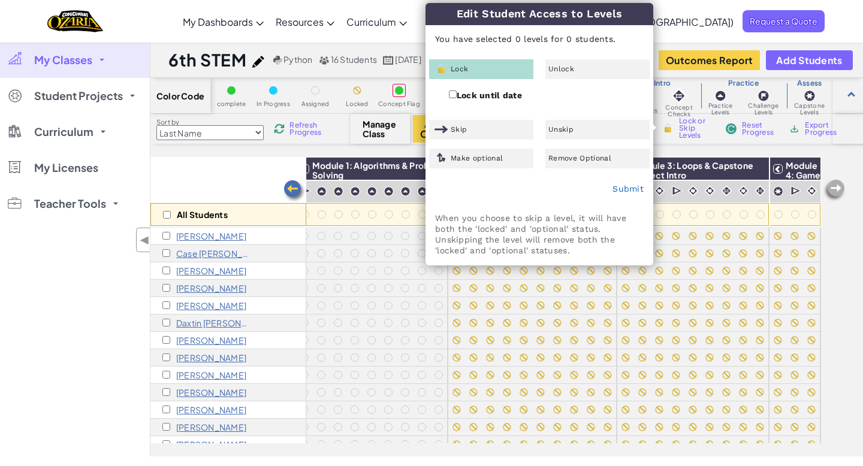
click at [765, 185] on img at bounding box center [834, 191] width 24 height 24
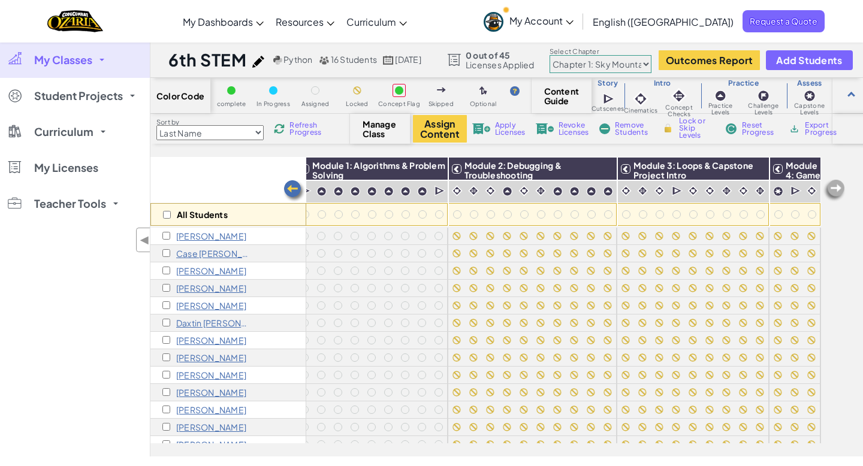
click at [765, 185] on img at bounding box center [834, 191] width 24 height 24
click at [765, 167] on icon at bounding box center [778, 169] width 8 height 8
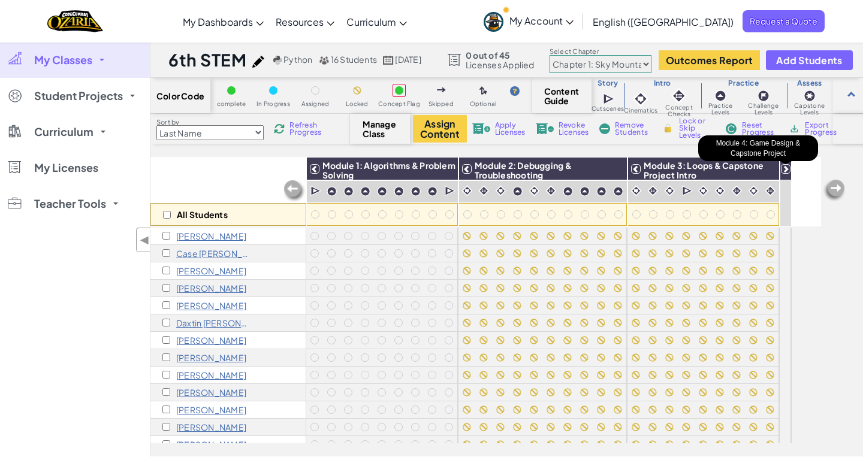
click at [765, 168] on div at bounding box center [786, 169] width 10 height 10
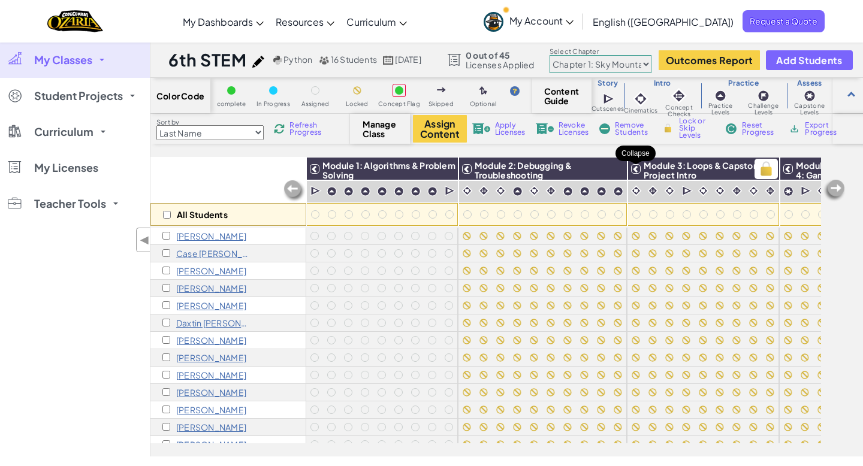
click at [634, 167] on icon at bounding box center [636, 169] width 8 height 8
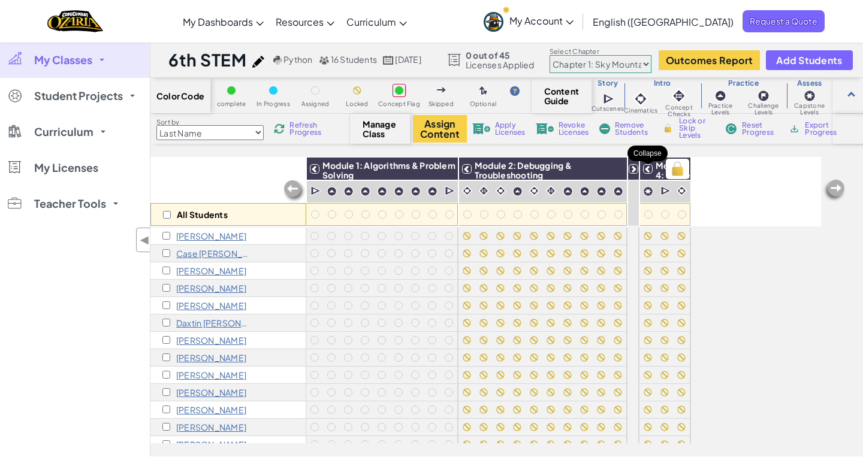
click at [647, 167] on icon at bounding box center [648, 169] width 8 height 8
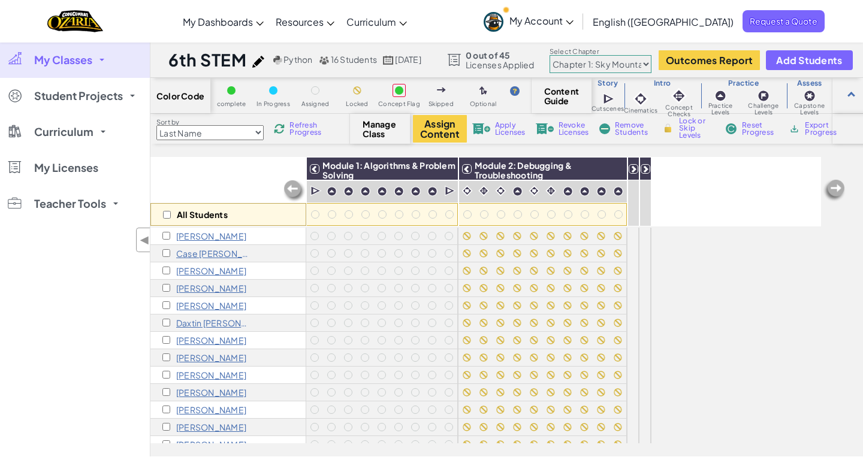
click at [647, 167] on icon at bounding box center [645, 169] width 8 height 8
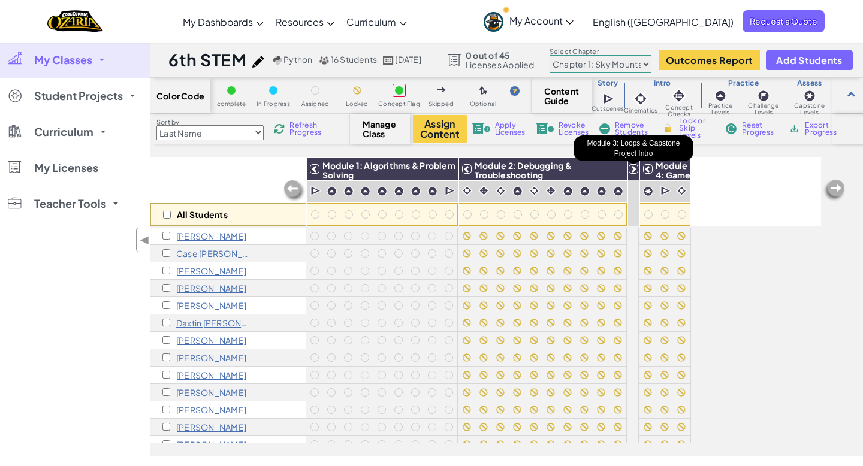
click at [635, 167] on icon at bounding box center [633, 169] width 8 height 8
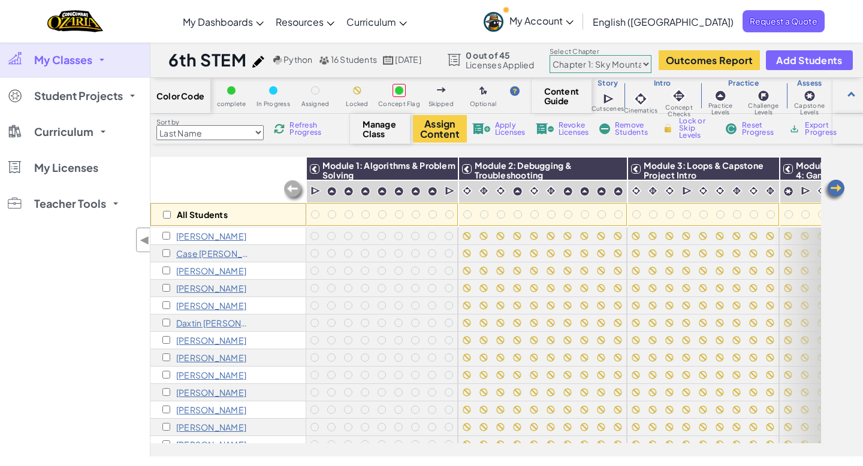
click at [765, 161] on div "All Students Module 1: Algorithms & Problem Solving Module 2: Debugging & Troub…" at bounding box center [506, 307] width 713 height 300
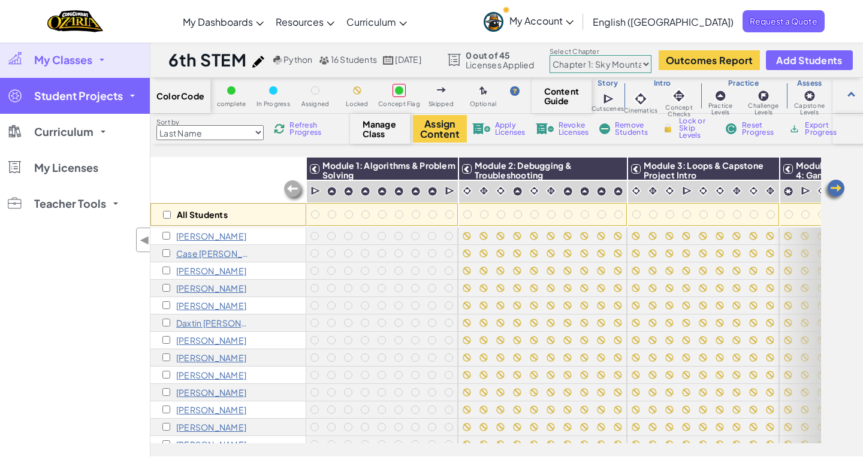
click at [104, 95] on span "Student Projects" at bounding box center [78, 95] width 89 height 11
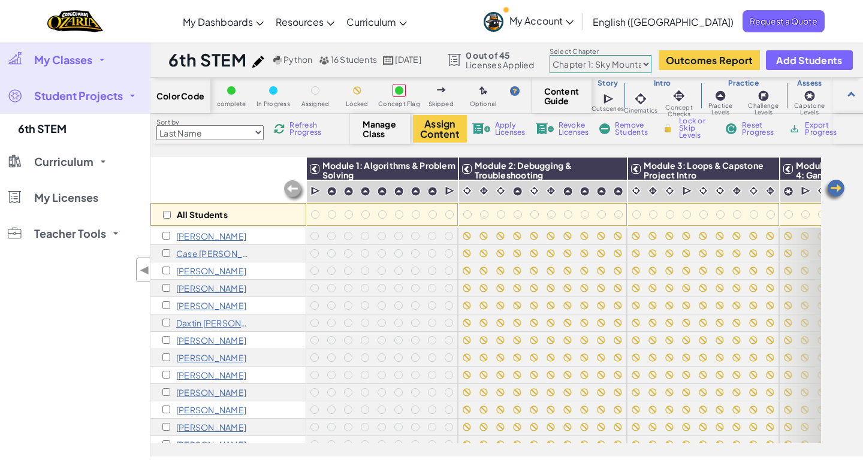
click at [118, 289] on div "My Classes All Classes 6th STEM Student Projects 6th STEM Curriculum Ozaria Cla…" at bounding box center [75, 249] width 150 height 415
